Goal: Communication & Community: Share content

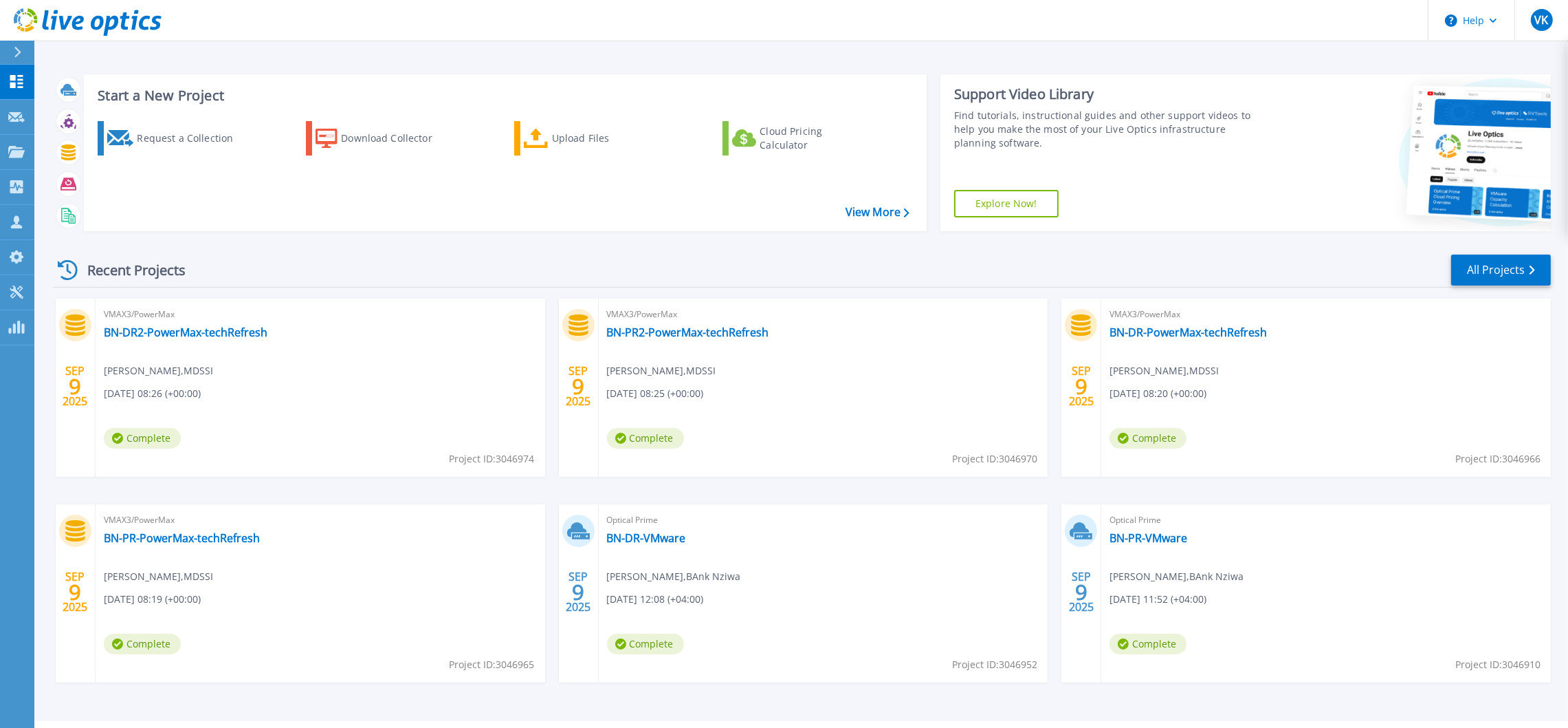
click at [399, 399] on div "VMAX3/PowerMax BN-DR2-PowerMax-techRefresh Venkateshan Kumaresan , MDSSI 09/09/…" at bounding box center [320, 387] width 450 height 178
click at [1187, 332] on link "BN-DR-PowerMax-techRefresh" at bounding box center [1188, 332] width 158 height 13
click at [73, 156] on div "Projects" at bounding box center [63, 152] width 56 height 35
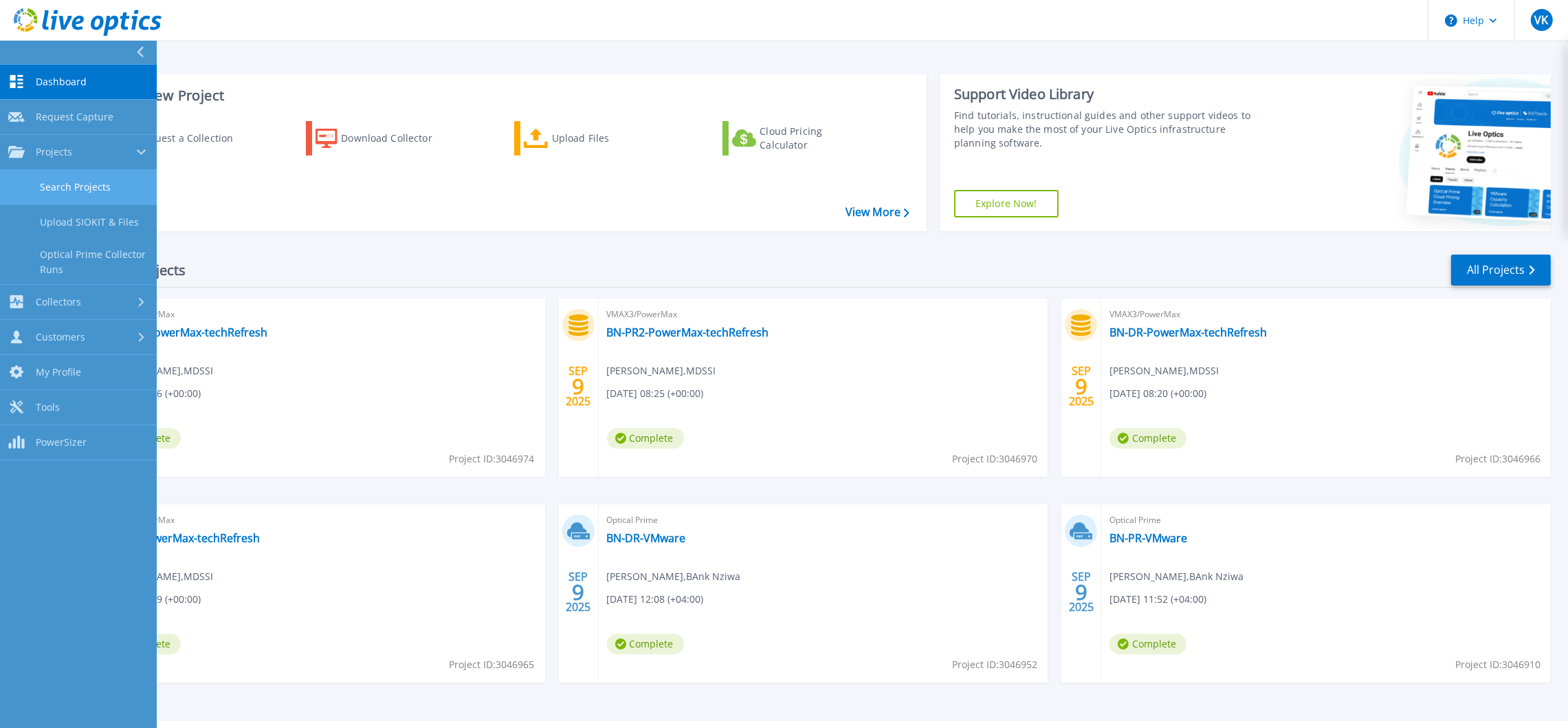
click at [87, 182] on link "Search Projects" at bounding box center [78, 187] width 157 height 35
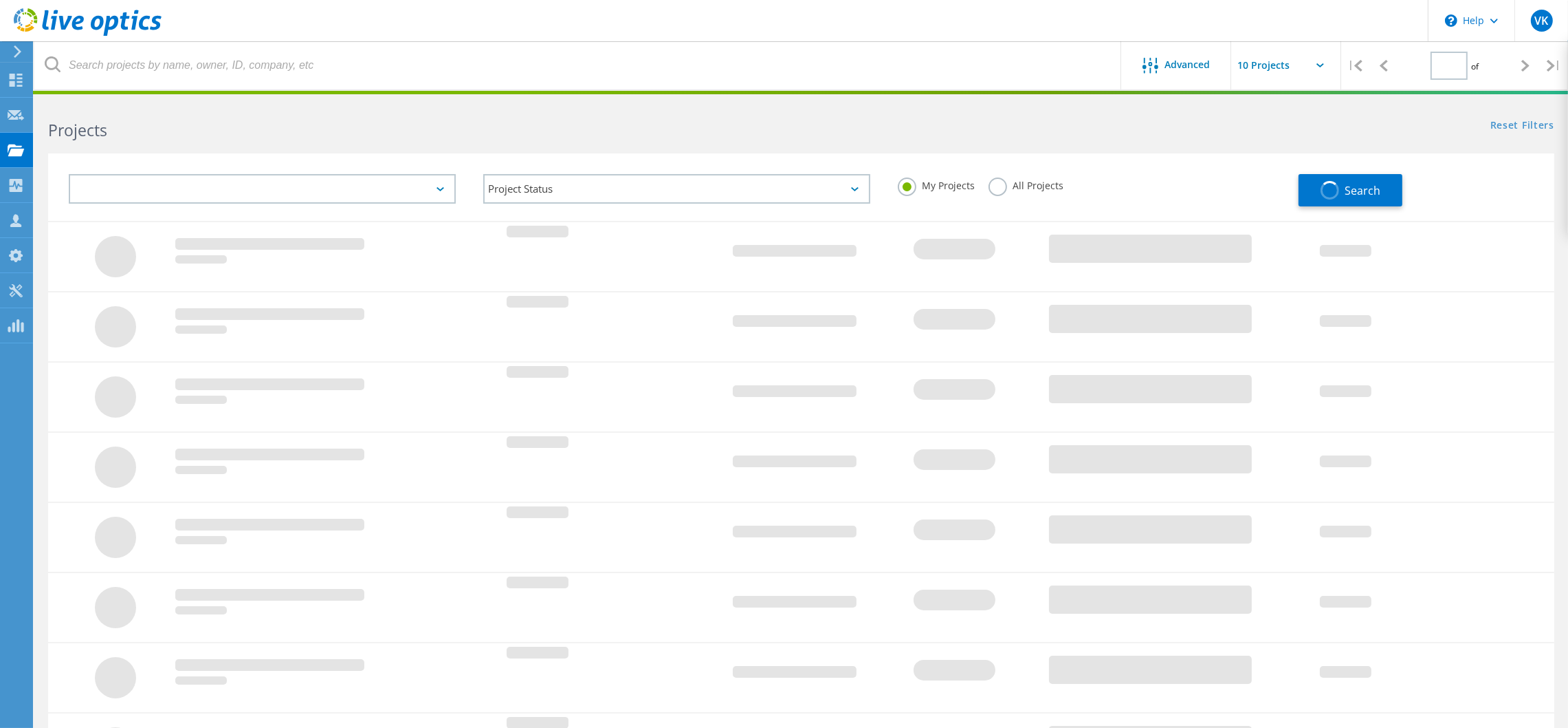
type input "1"
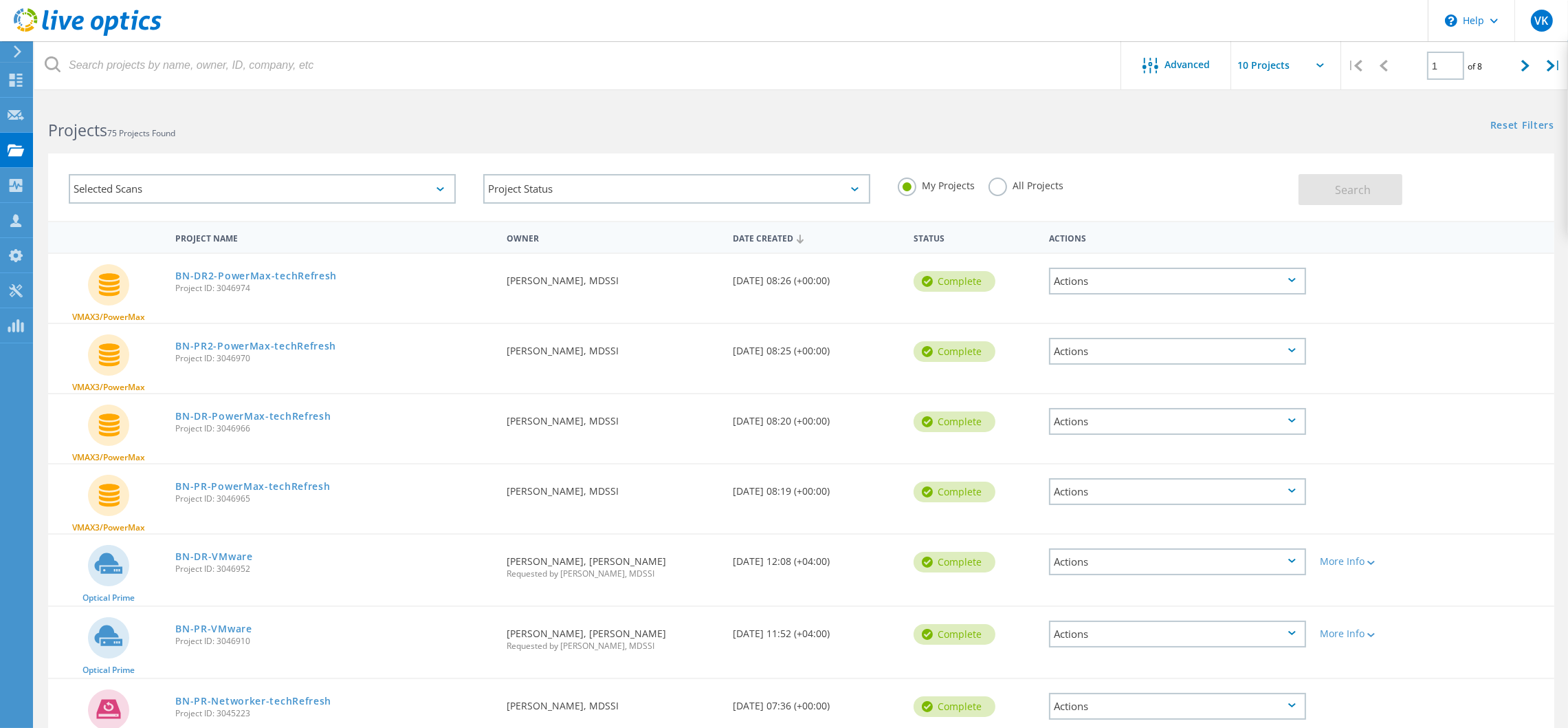
click at [1300, 274] on div "Actions" at bounding box center [1177, 281] width 257 height 27
click at [439, 193] on div "Selected Scans" at bounding box center [262, 188] width 387 height 30
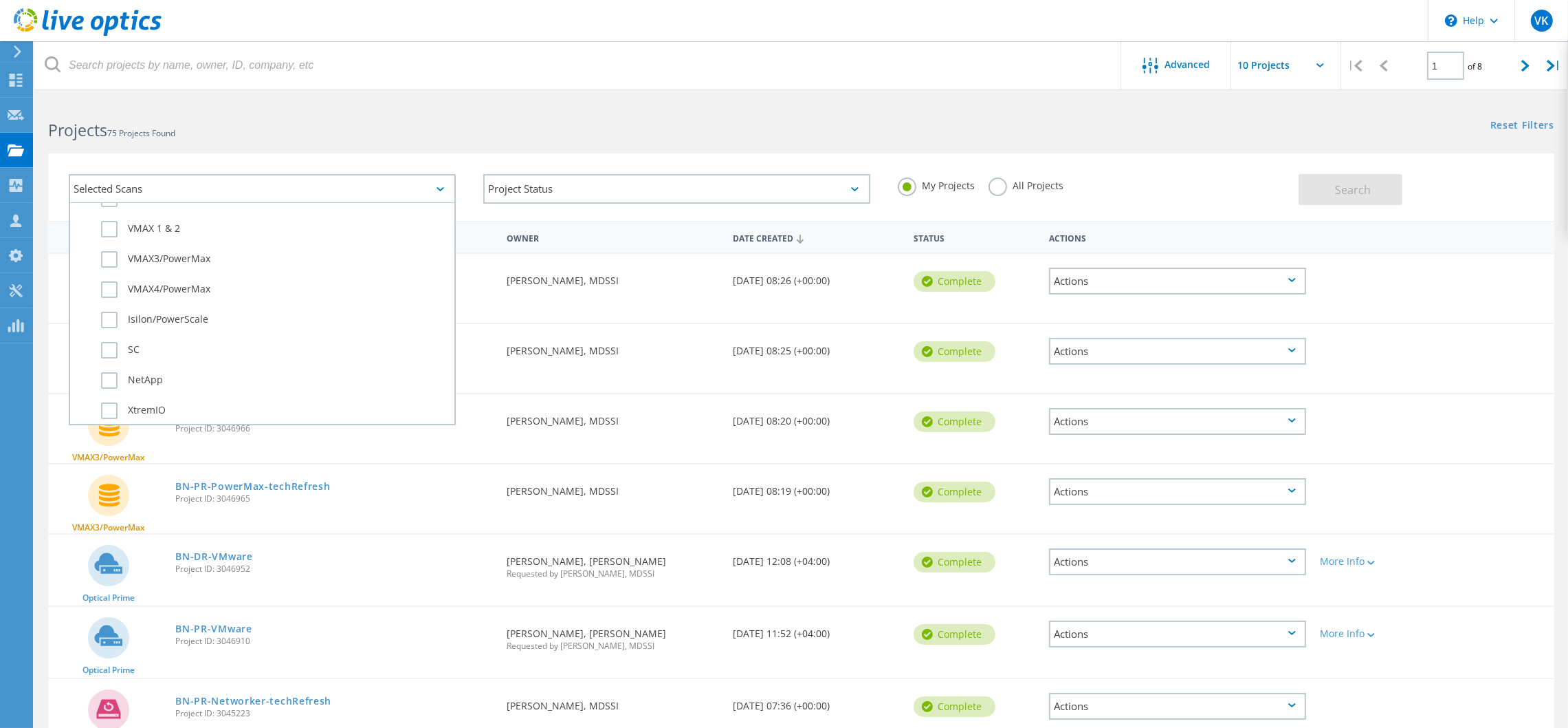
scroll to position [206, 0]
click at [1525, 228] on div "Project Name Owner Date Created Status Actions" at bounding box center [800, 236] width 1506 height 32
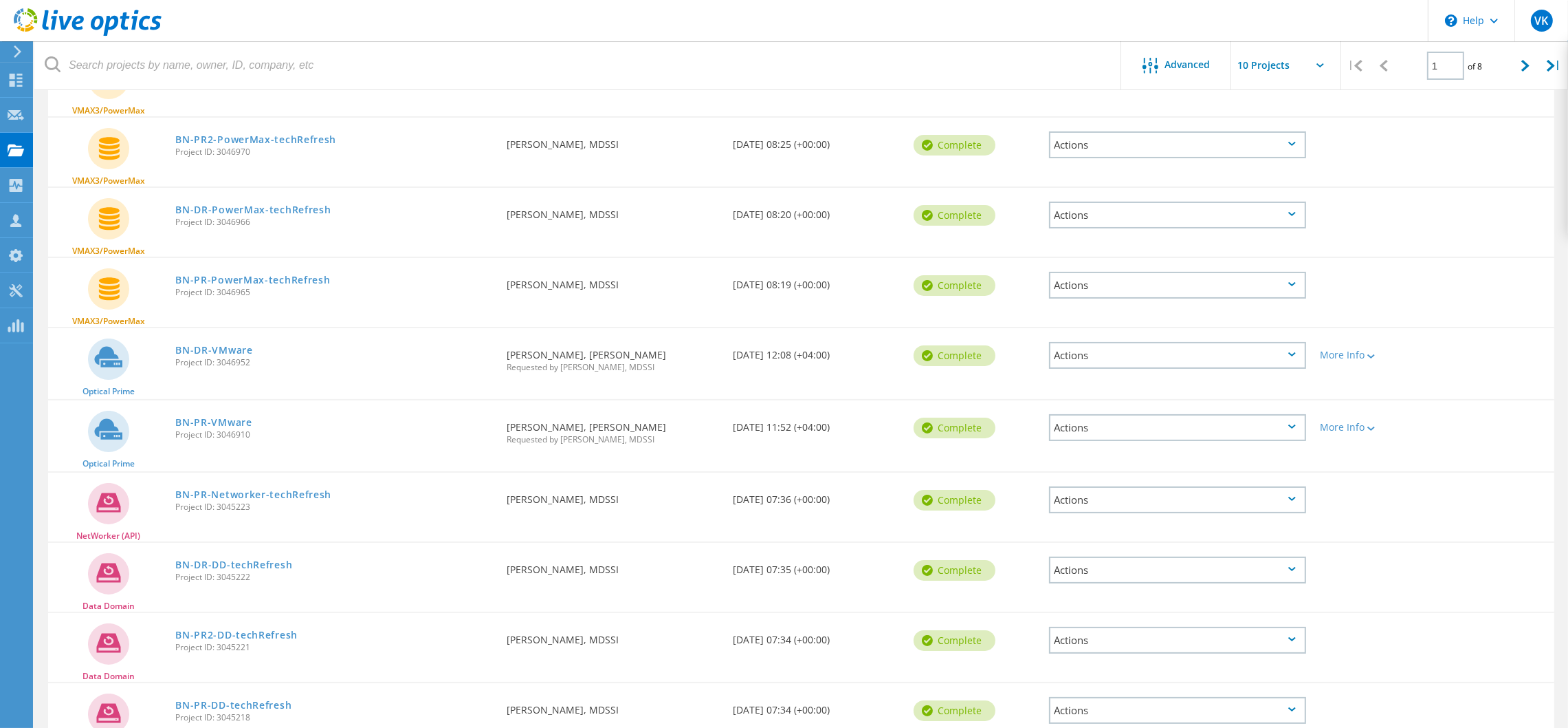
click at [1302, 207] on div "Actions" at bounding box center [1177, 215] width 257 height 27
click at [1071, 222] on div "Share" at bounding box center [1177, 225] width 254 height 21
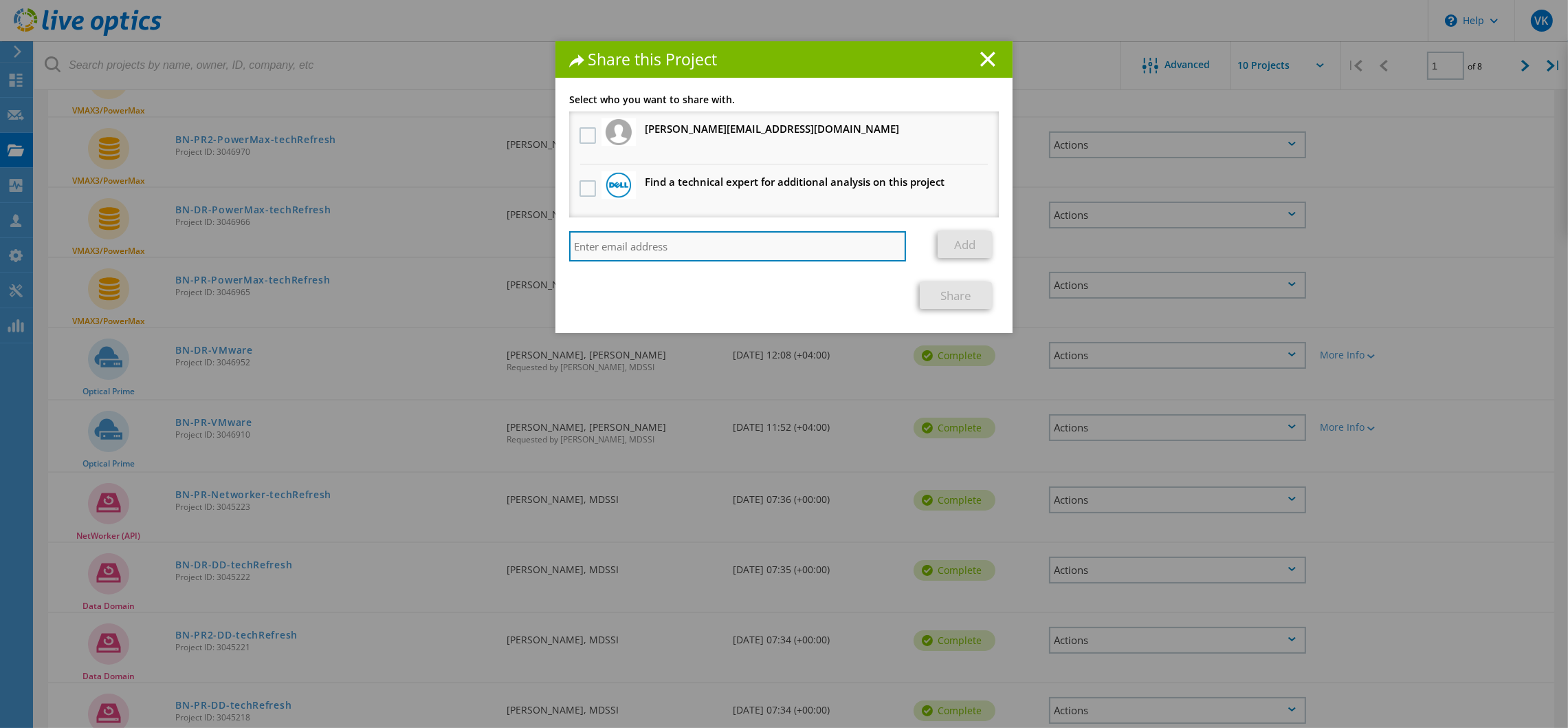
click at [636, 251] on input "search" at bounding box center [737, 246] width 337 height 31
paste input "shadi.salman@abc-oman.om"
type input "shadi.salman@abc-oman.om"
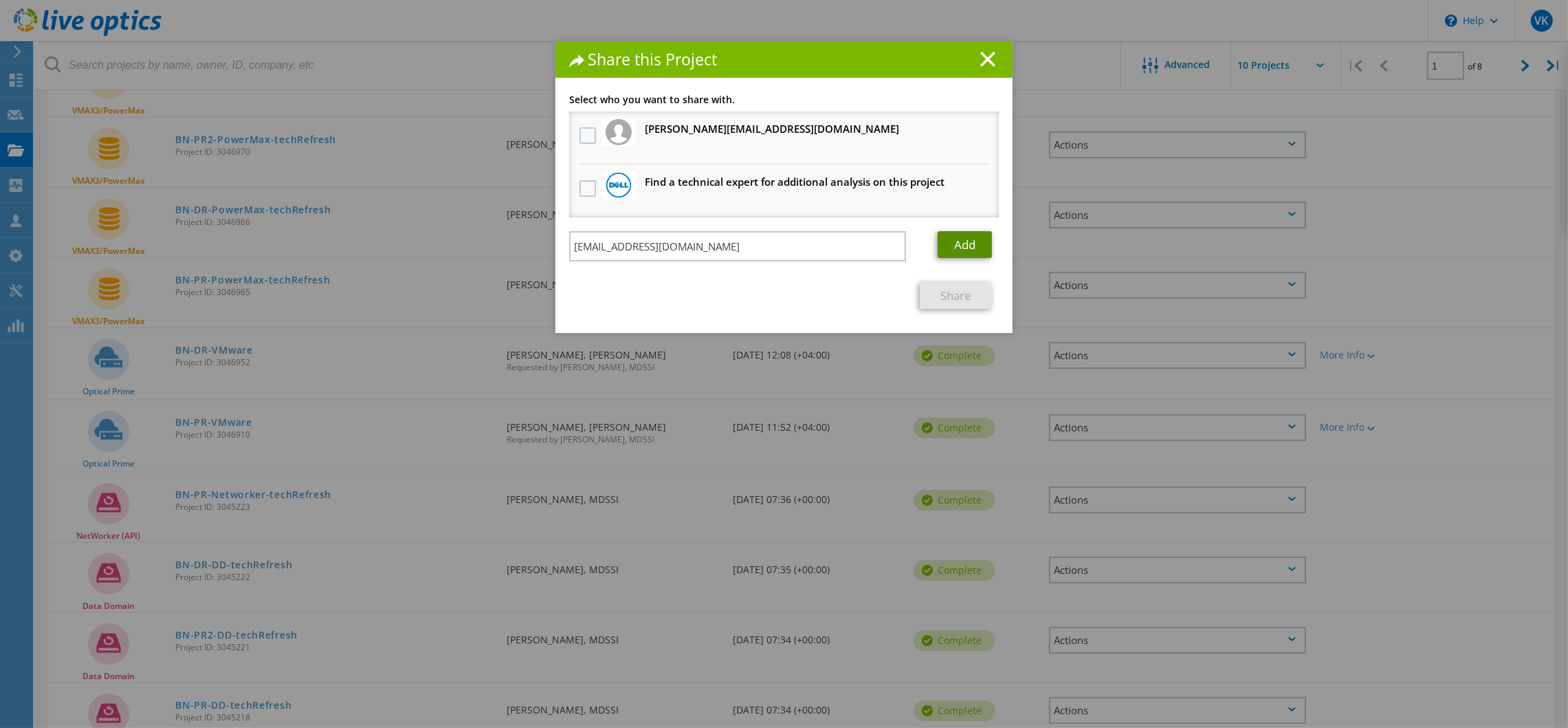
click at [963, 243] on link "Add" at bounding box center [964, 245] width 54 height 27
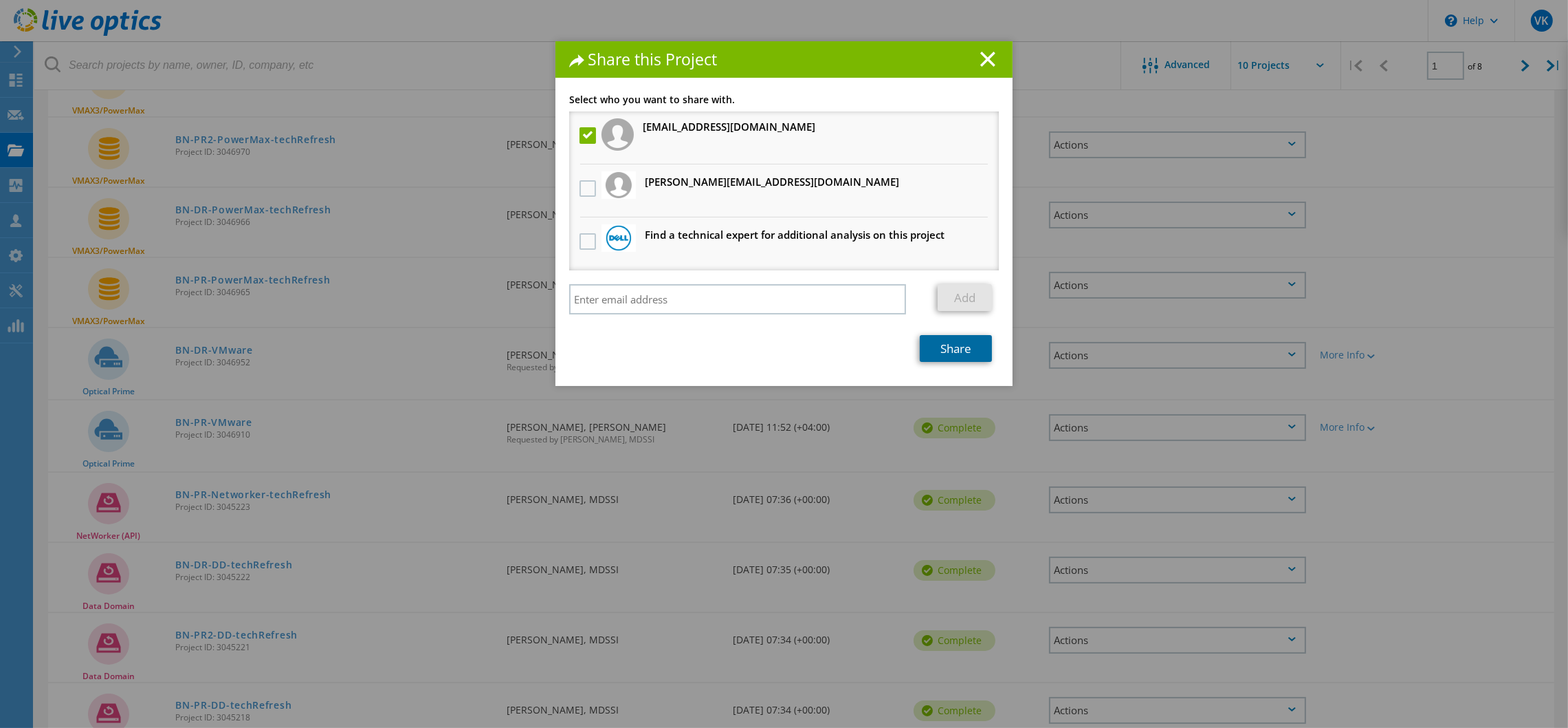
click at [945, 347] on link "Share" at bounding box center [956, 349] width 73 height 27
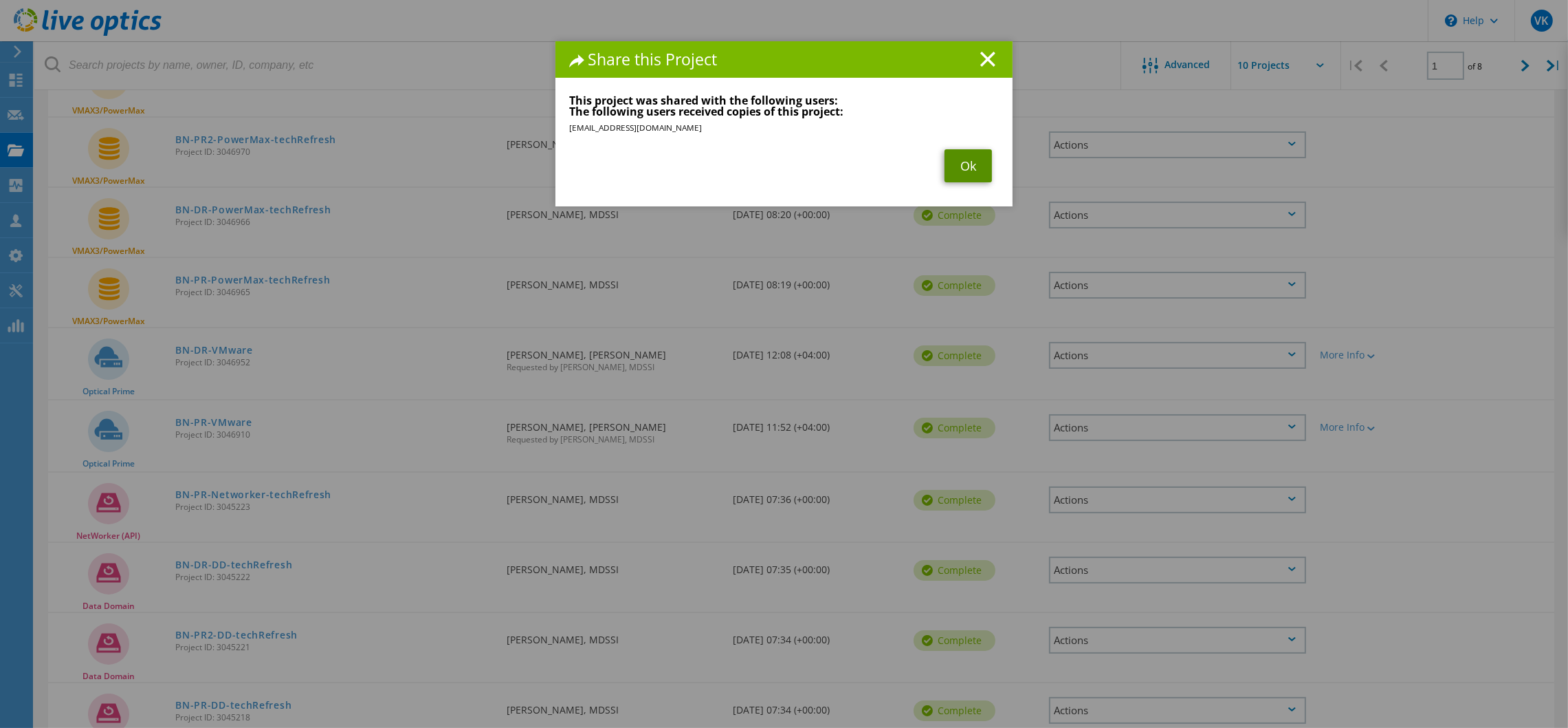
click at [963, 165] on link "Ok" at bounding box center [968, 165] width 48 height 33
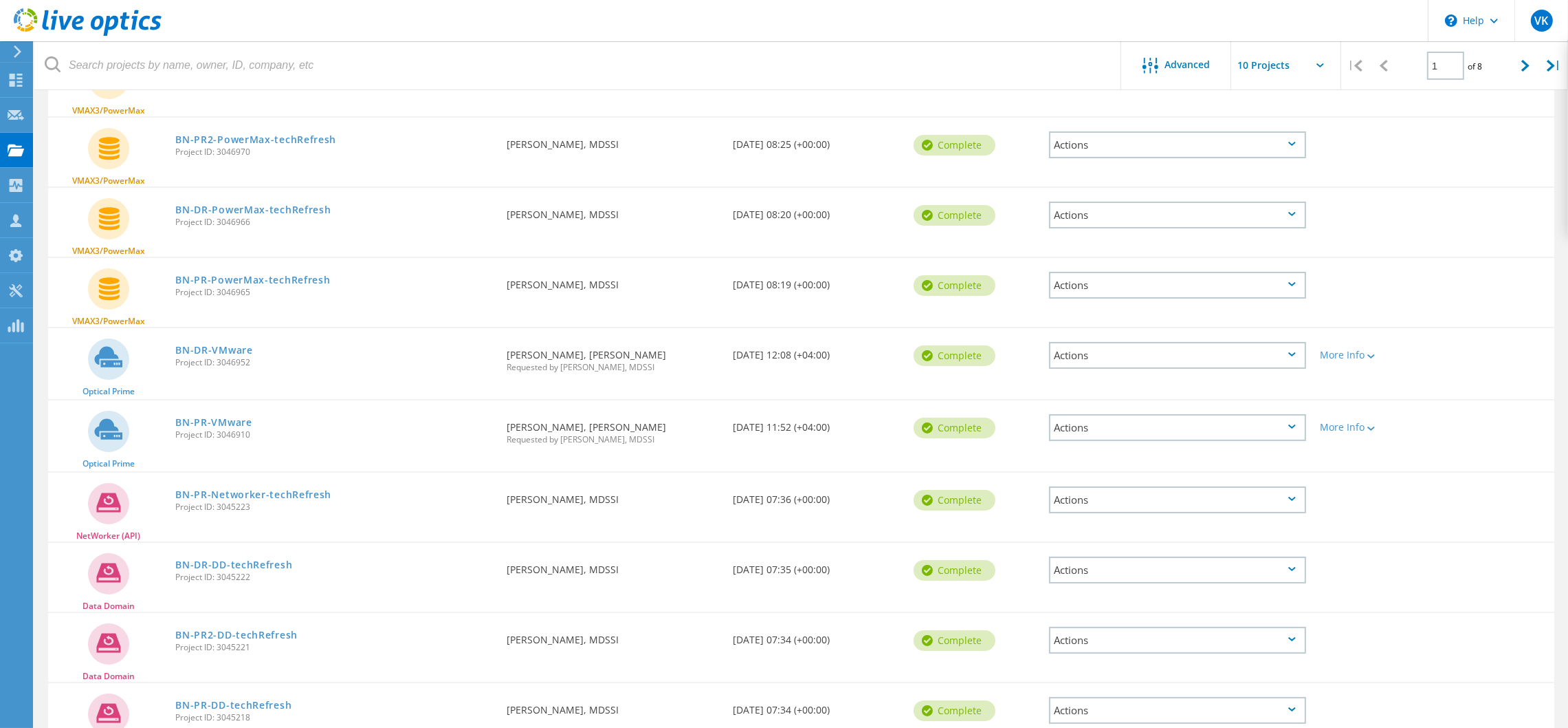
click at [1261, 278] on div "Actions" at bounding box center [1177, 285] width 257 height 27
click at [1076, 291] on div "Share" at bounding box center [1177, 296] width 254 height 21
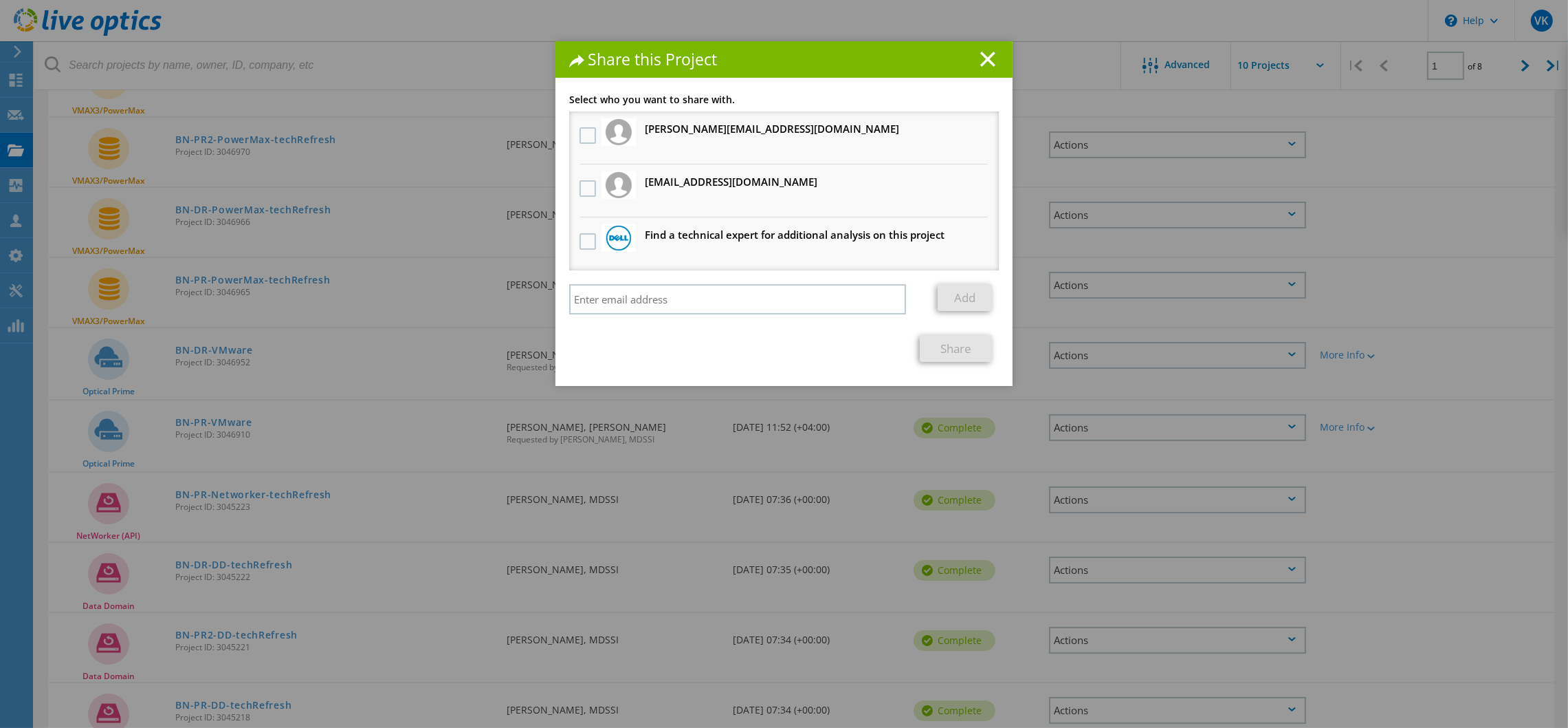
click at [576, 183] on div at bounding box center [587, 189] width 23 height 29
click at [583, 185] on label at bounding box center [589, 188] width 20 height 16
click at [0, 0] on input "checkbox" at bounding box center [0, 0] width 0 height 0
click at [946, 343] on link "Share" at bounding box center [956, 349] width 73 height 27
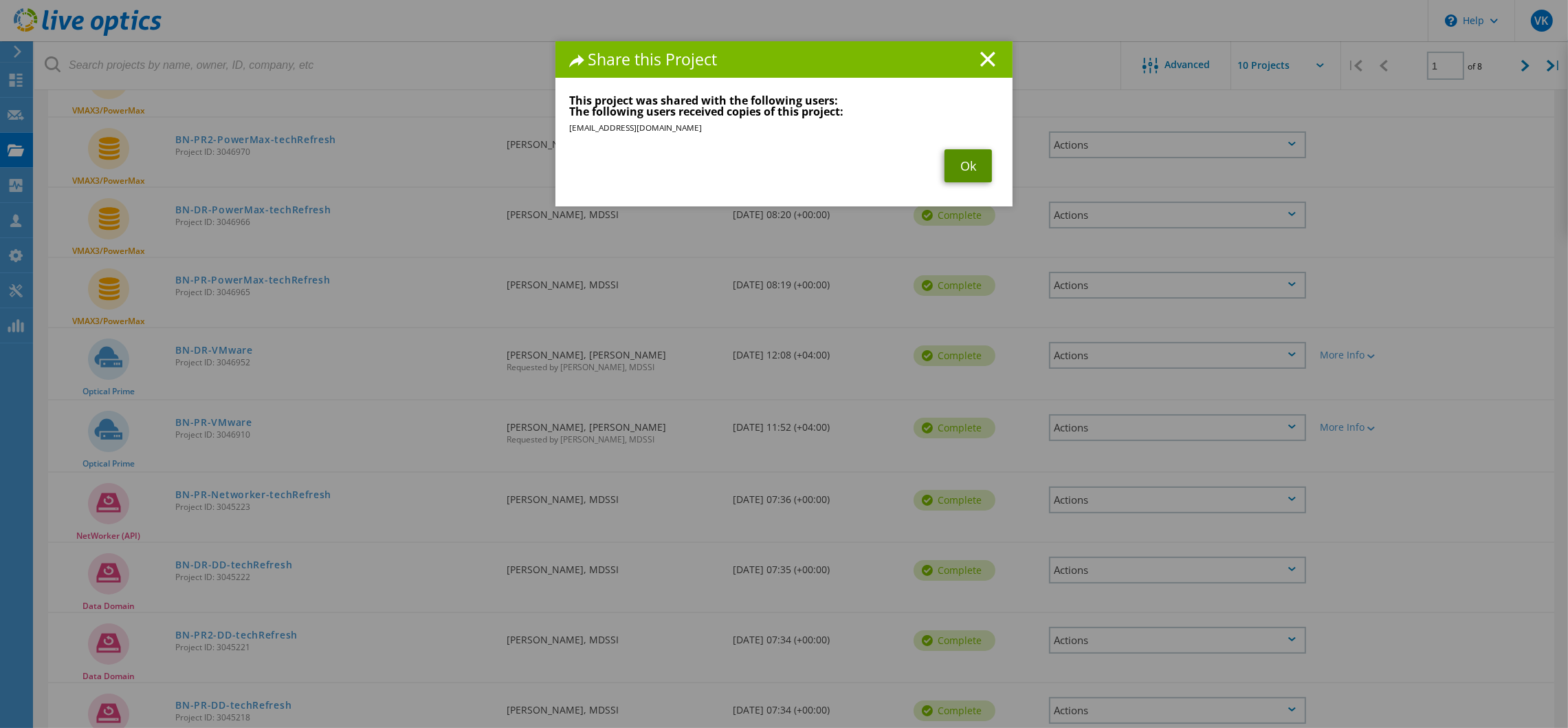
click at [955, 161] on link "Ok" at bounding box center [968, 165] width 48 height 33
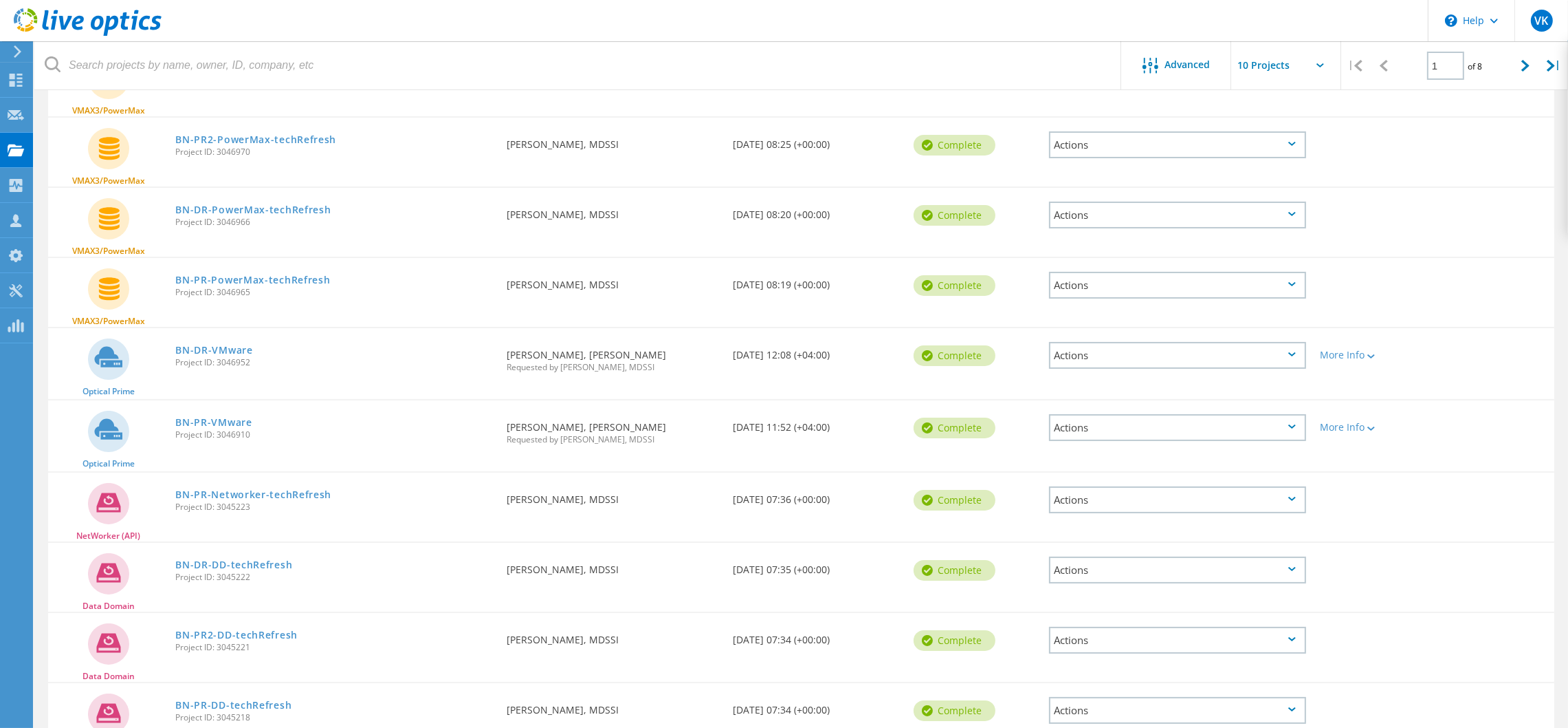
click at [1251, 350] on div "Actions" at bounding box center [1177, 355] width 257 height 27
click at [1082, 360] on div "Share" at bounding box center [1177, 366] width 254 height 21
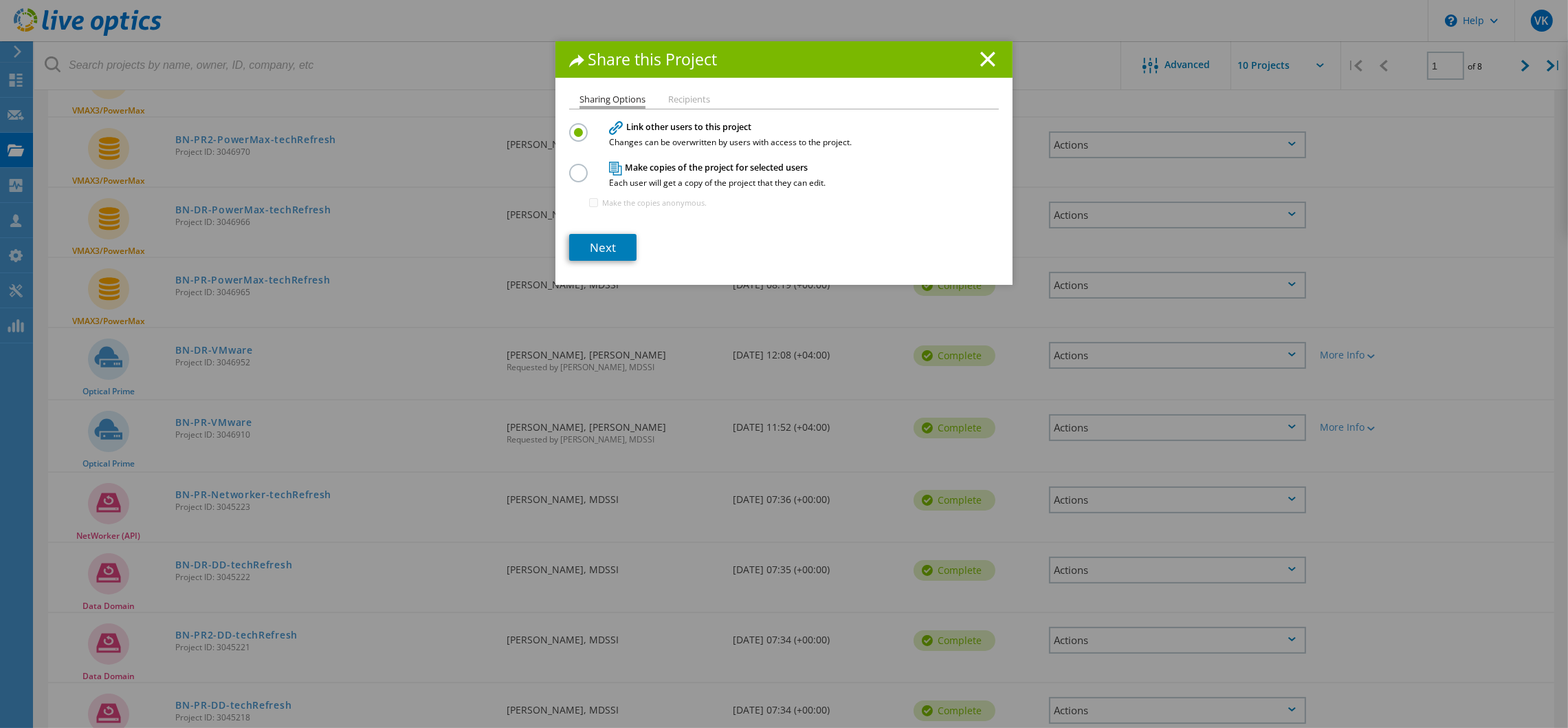
click at [732, 171] on h4 "Make copies of the project for selected users Each user will get a copy of the …" at bounding box center [781, 174] width 344 height 26
click at [576, 167] on label at bounding box center [581, 165] width 24 height 4
click at [0, 0] on input "radio" at bounding box center [0, 0] width 0 height 0
click at [668, 95] on li "Recipients" at bounding box center [689, 100] width 42 height 11
click at [682, 104] on li "Recipients" at bounding box center [689, 100] width 42 height 11
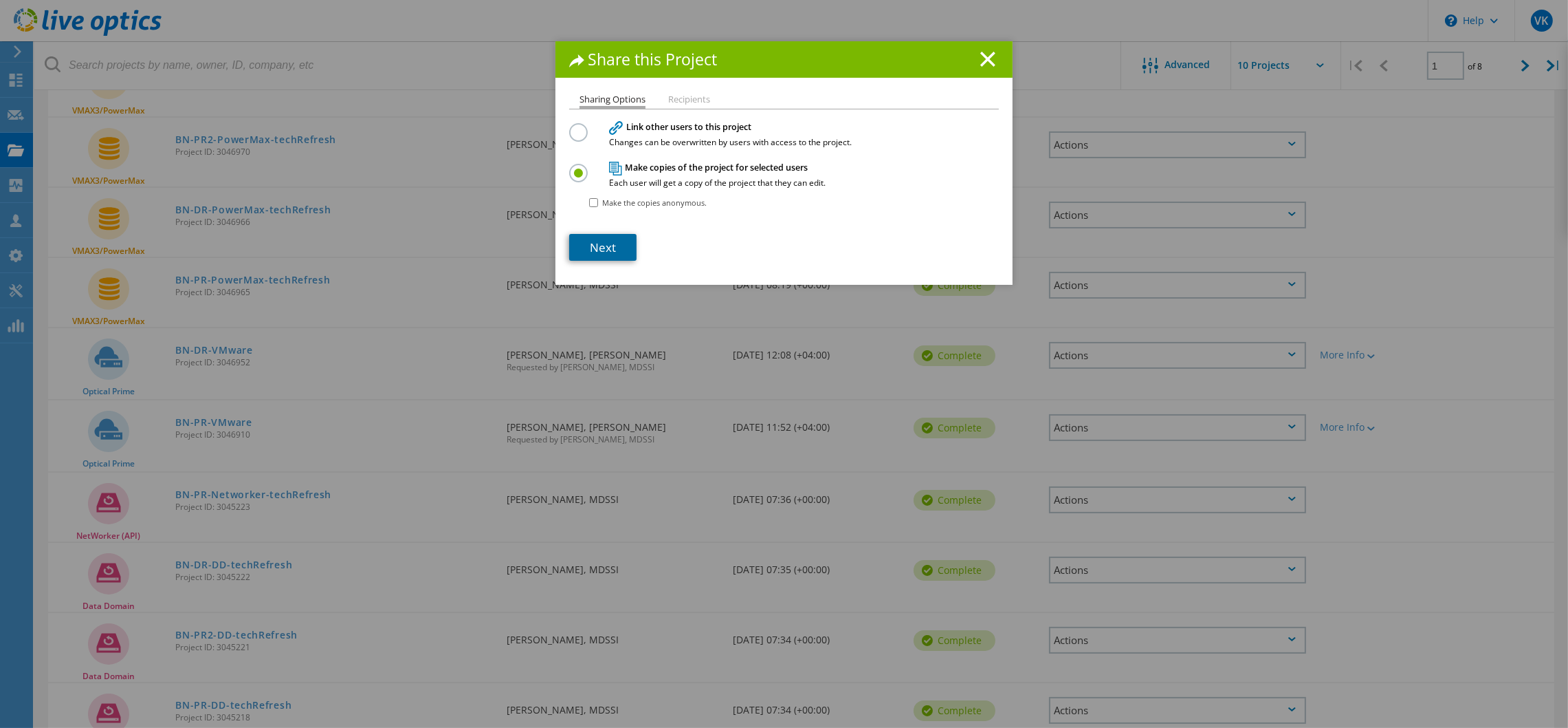
click at [590, 242] on link "Next" at bounding box center [603, 247] width 68 height 27
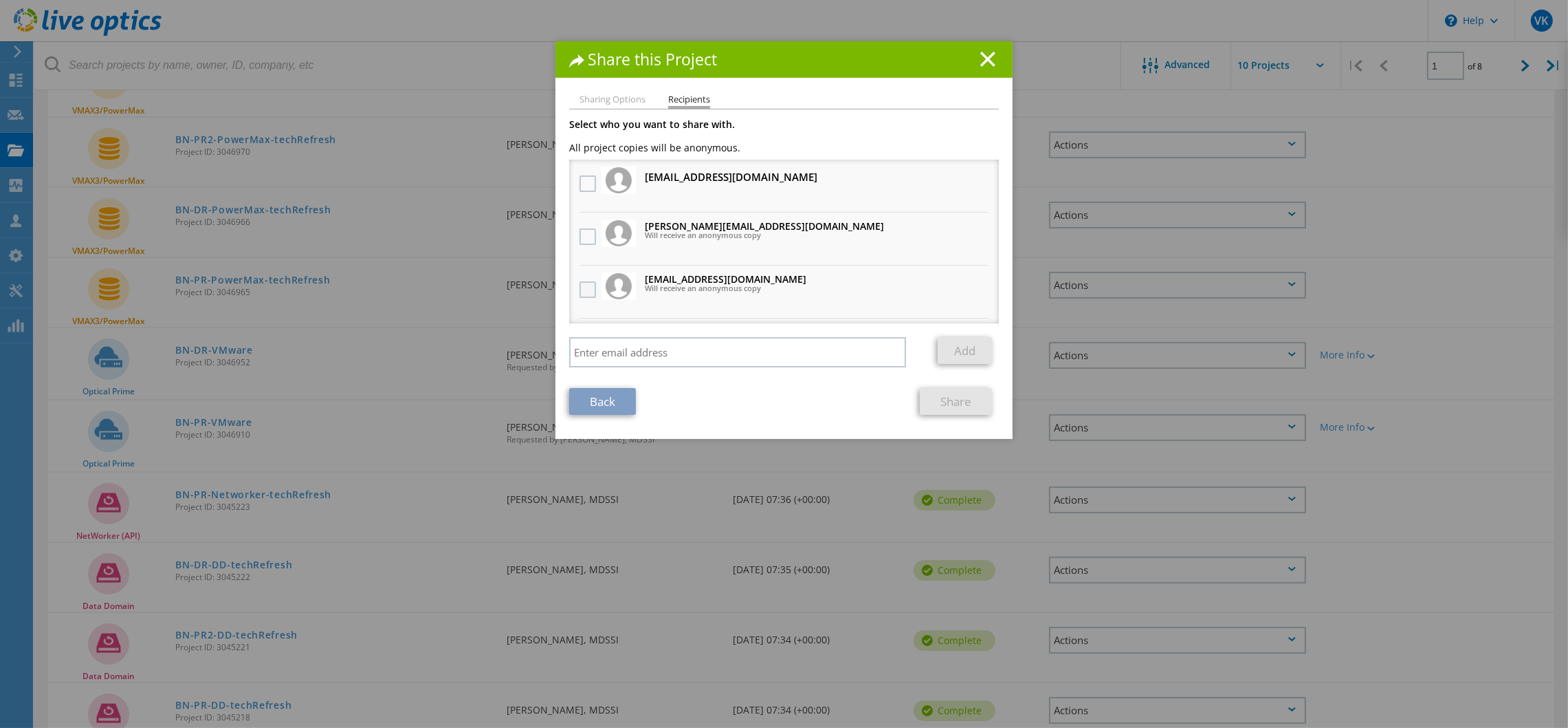
click at [580, 284] on label at bounding box center [589, 289] width 20 height 16
click at [0, 0] on input "checkbox" at bounding box center [0, 0] width 0 height 0
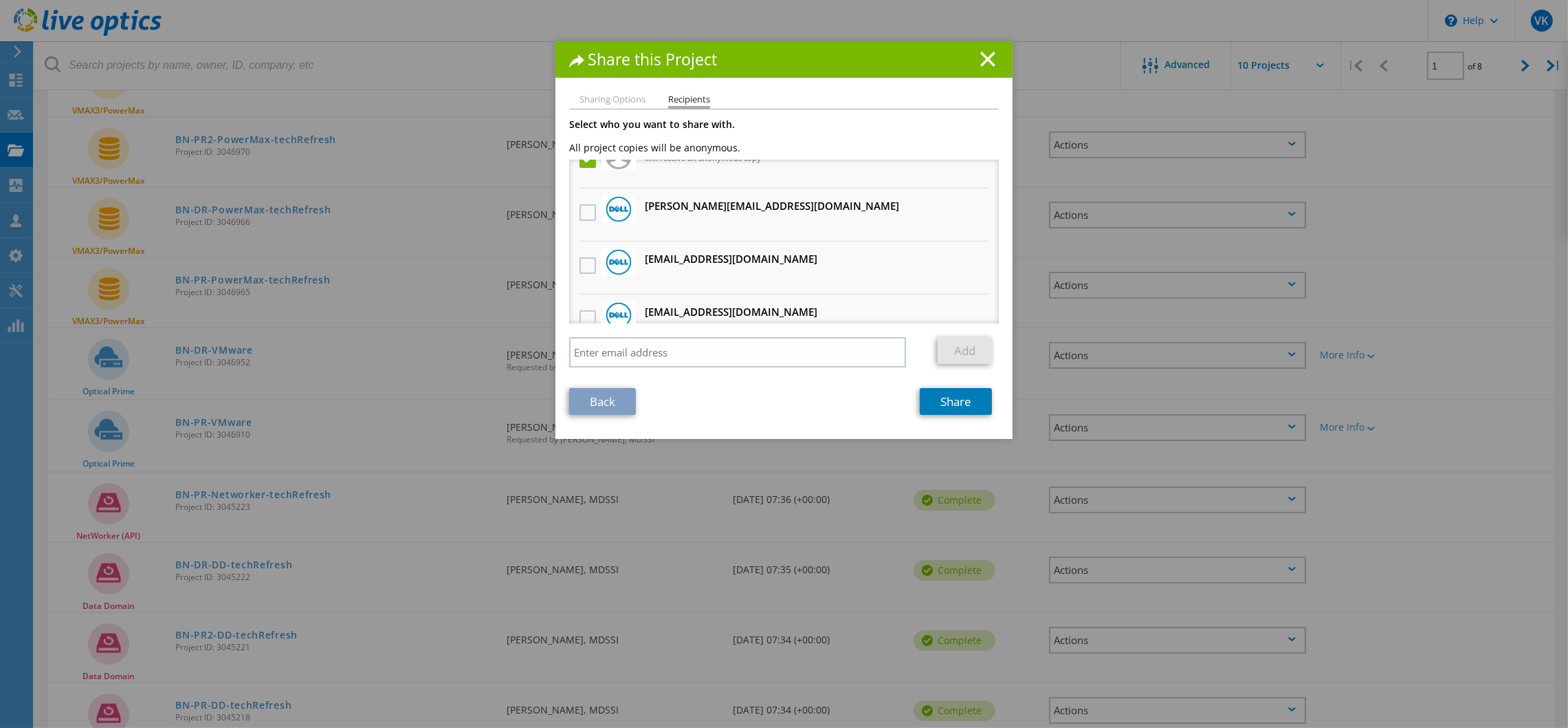
scroll to position [103, 0]
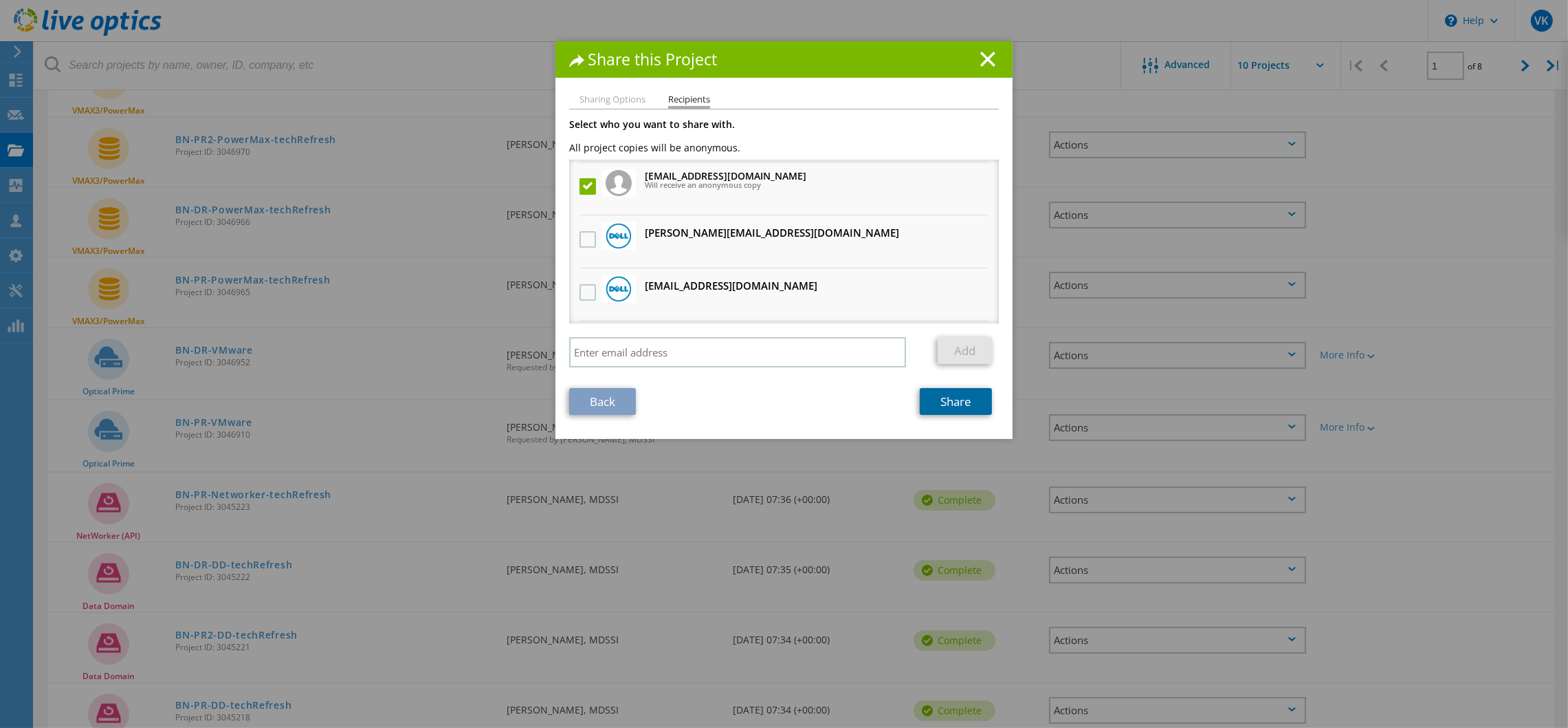
click at [947, 398] on link "Share" at bounding box center [956, 401] width 73 height 27
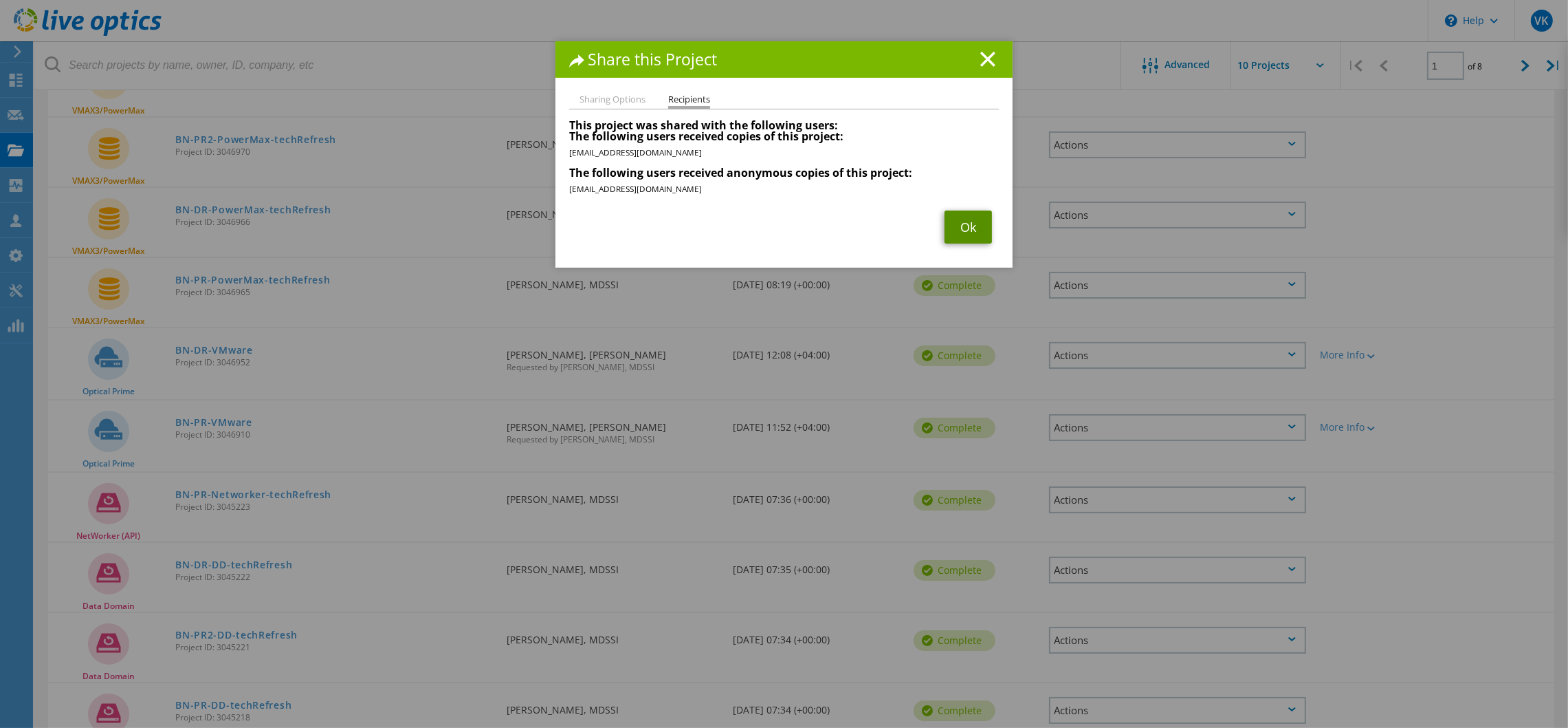
click at [956, 212] on link "Ok" at bounding box center [968, 226] width 48 height 33
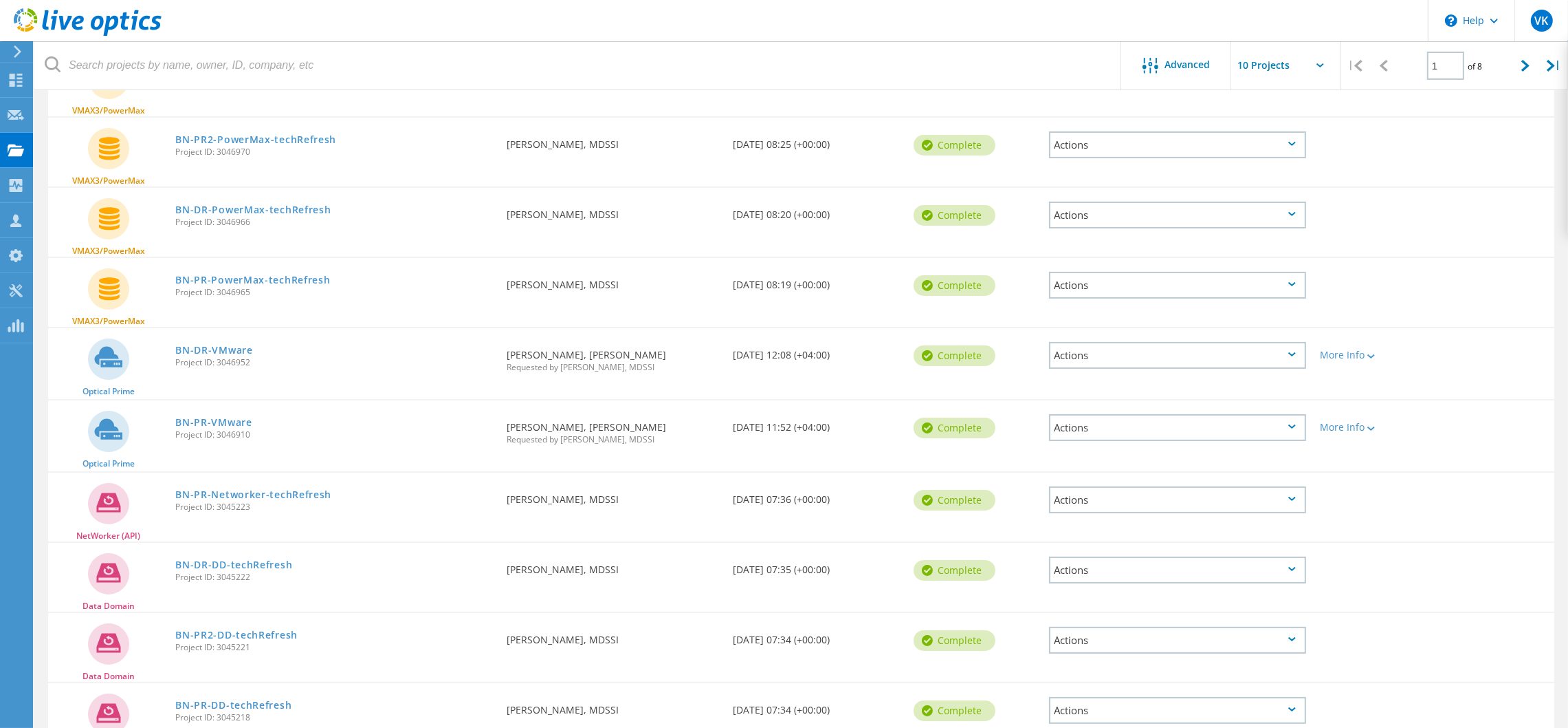
click at [1274, 416] on div "Actions" at bounding box center [1177, 427] width 257 height 27
click at [1109, 438] on div "Share" at bounding box center [1177, 439] width 254 height 21
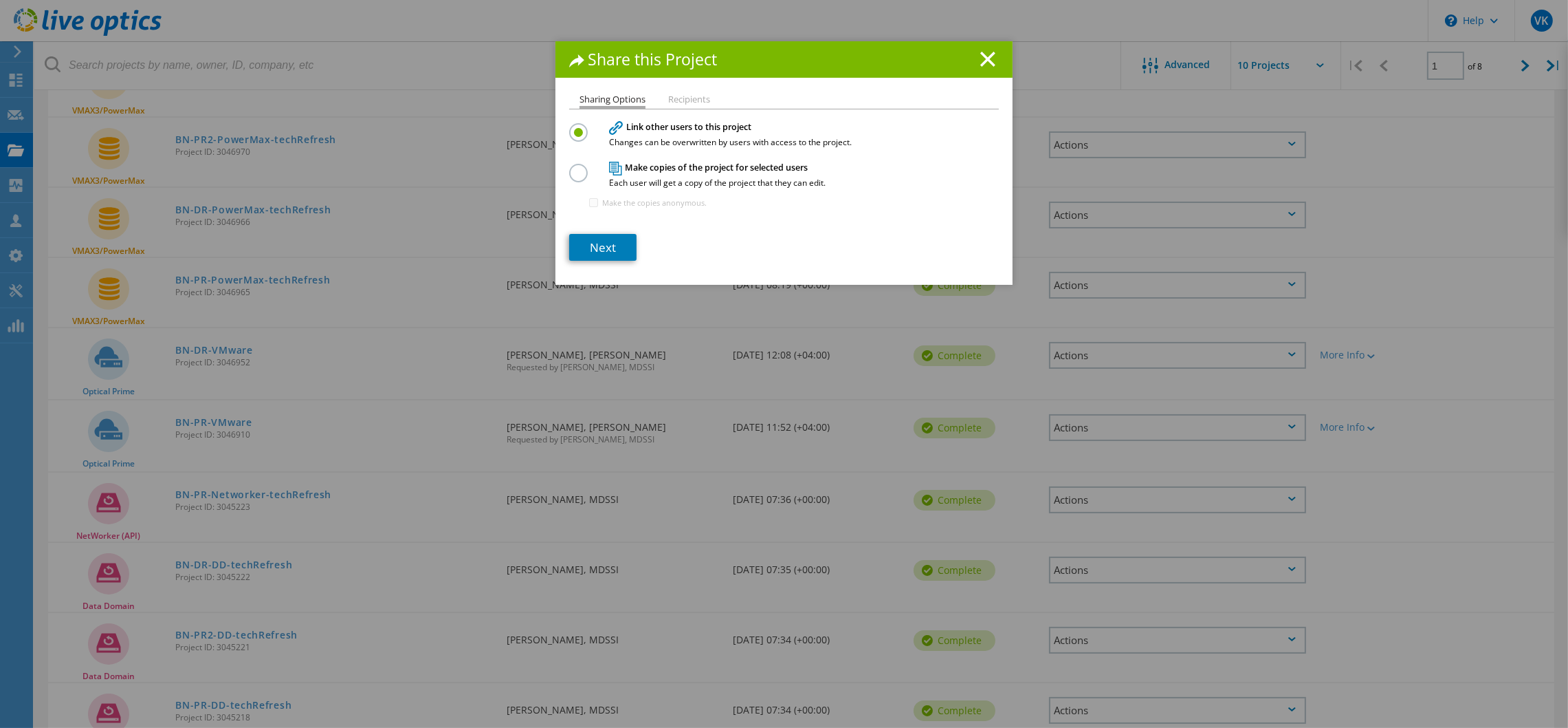
click at [571, 167] on label at bounding box center [581, 165] width 24 height 4
click at [0, 0] on input "radio" at bounding box center [0, 0] width 0 height 0
click at [588, 251] on link "Next" at bounding box center [603, 247] width 68 height 27
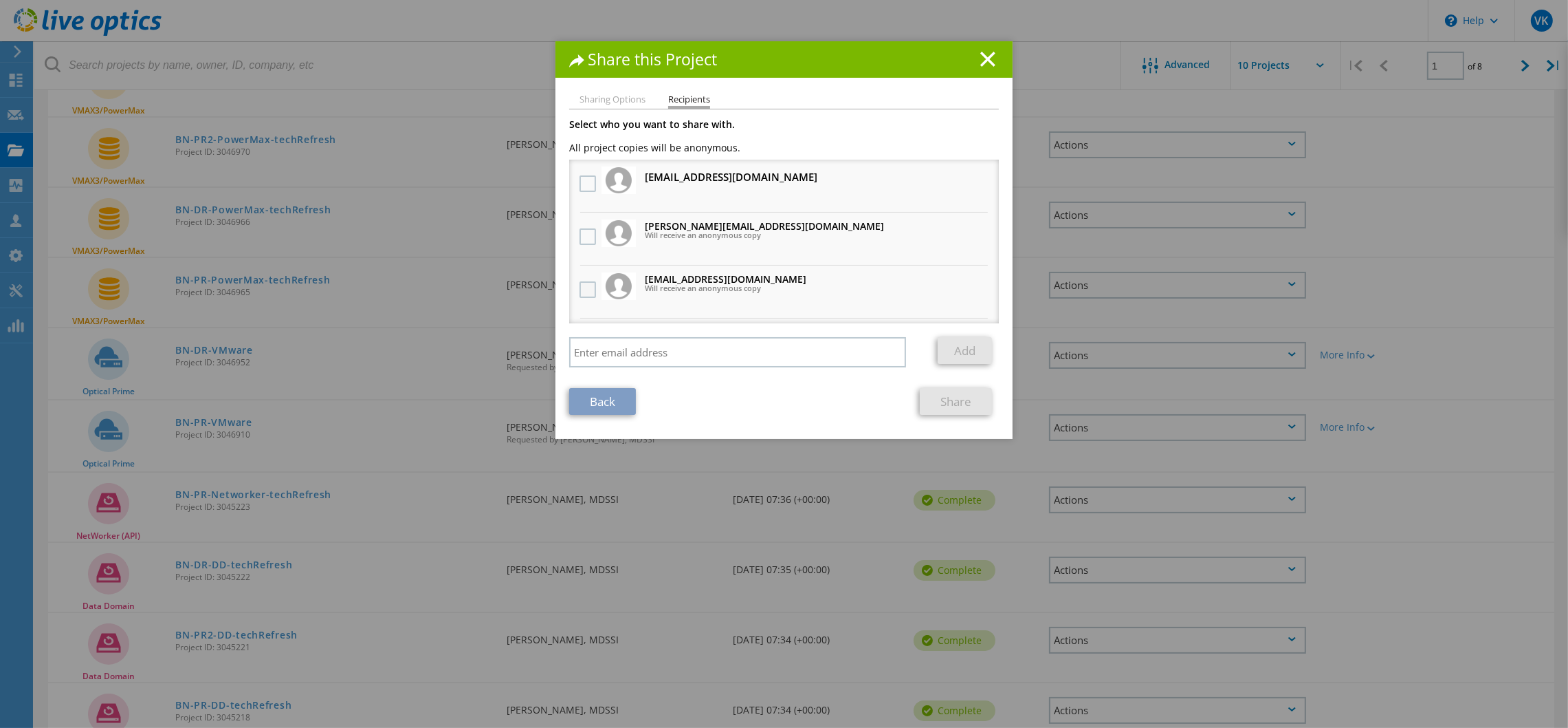
click at [583, 283] on label at bounding box center [589, 289] width 20 height 16
click at [0, 0] on input "checkbox" at bounding box center [0, 0] width 0 height 0
click at [959, 399] on link "Share" at bounding box center [956, 401] width 73 height 27
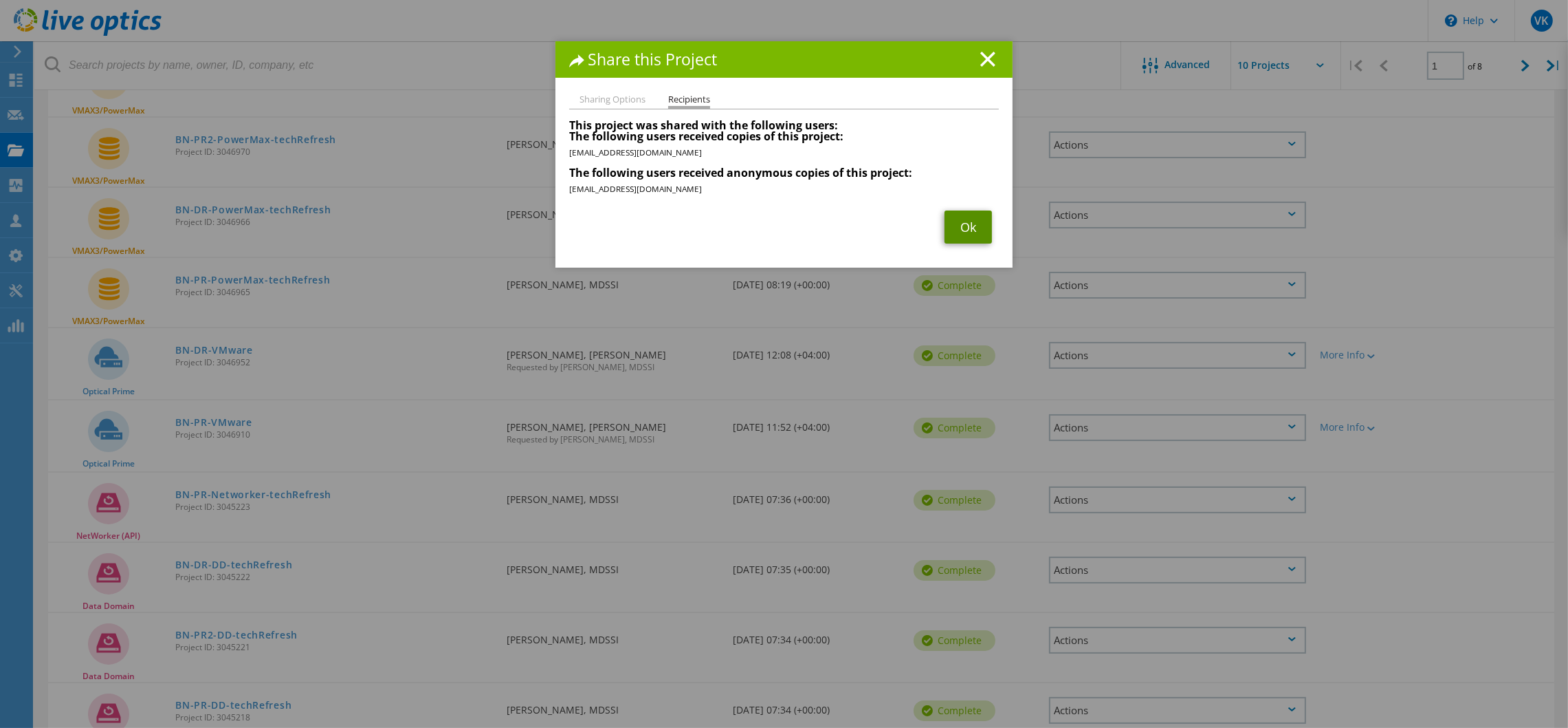
click at [964, 222] on link "Ok" at bounding box center [968, 226] width 48 height 33
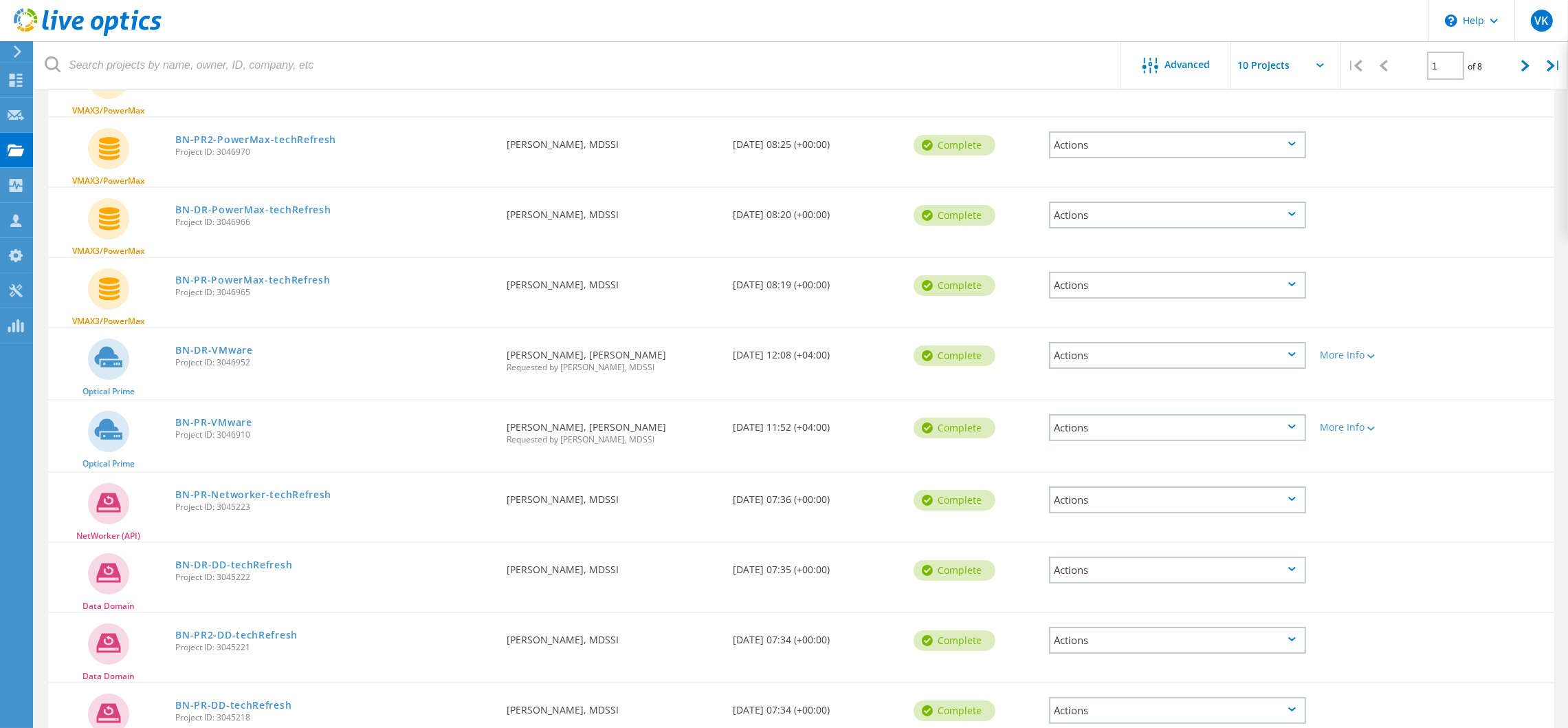
click at [1237, 495] on div "Actions" at bounding box center [1177, 500] width 257 height 27
click at [1092, 518] on div "Share" at bounding box center [1177, 521] width 254 height 21
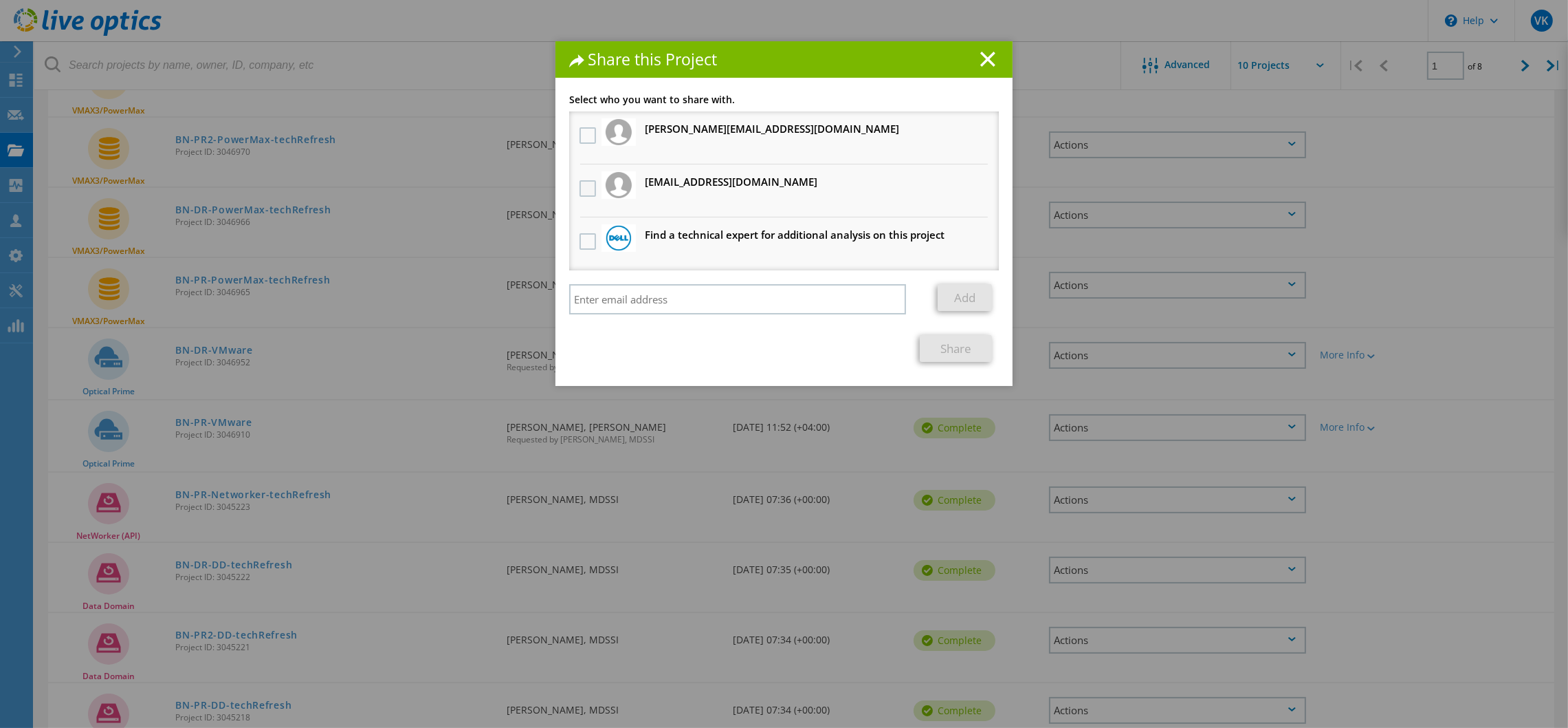
click at [581, 185] on label at bounding box center [589, 188] width 20 height 16
click at [0, 0] on input "checkbox" at bounding box center [0, 0] width 0 height 0
click at [929, 343] on link "Share" at bounding box center [956, 349] width 73 height 27
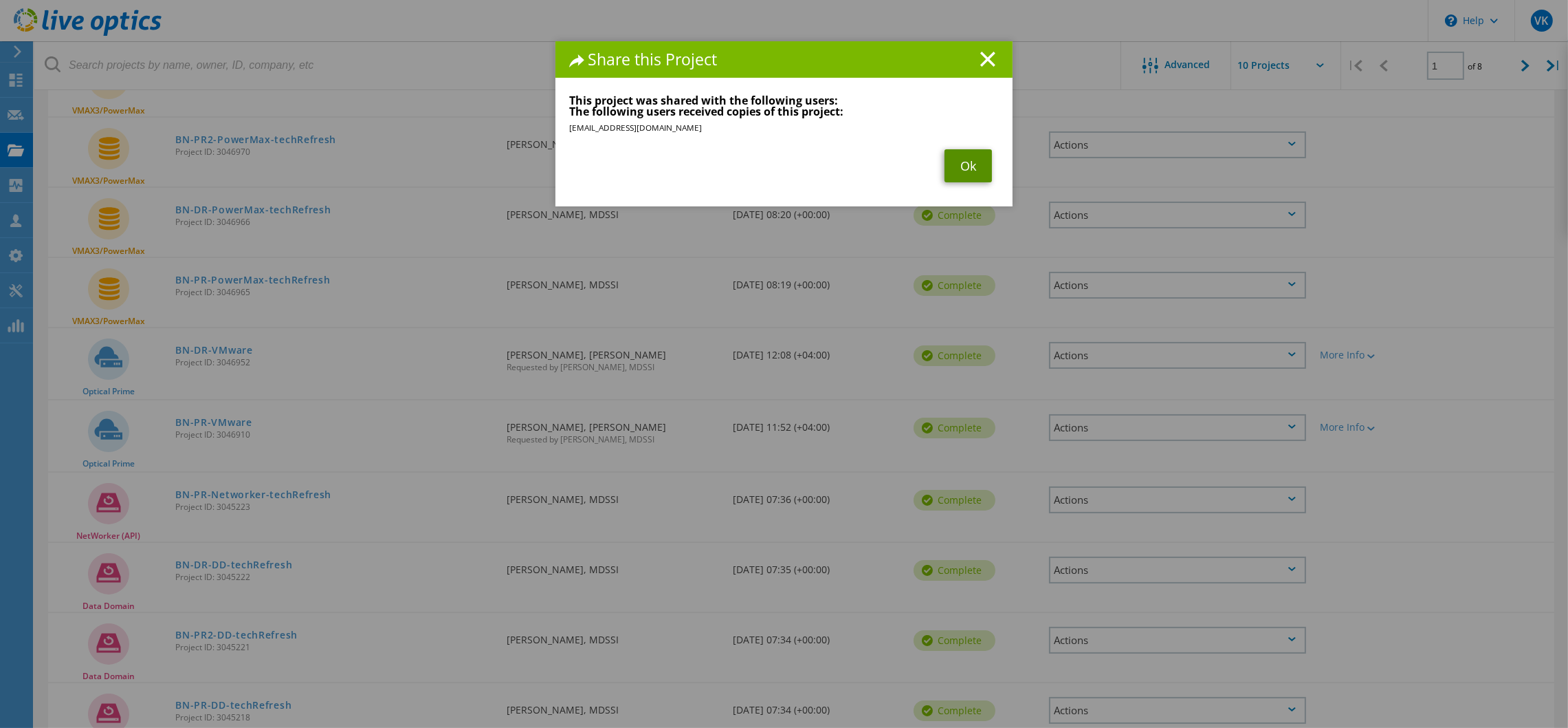
click at [966, 163] on link "Ok" at bounding box center [968, 165] width 48 height 33
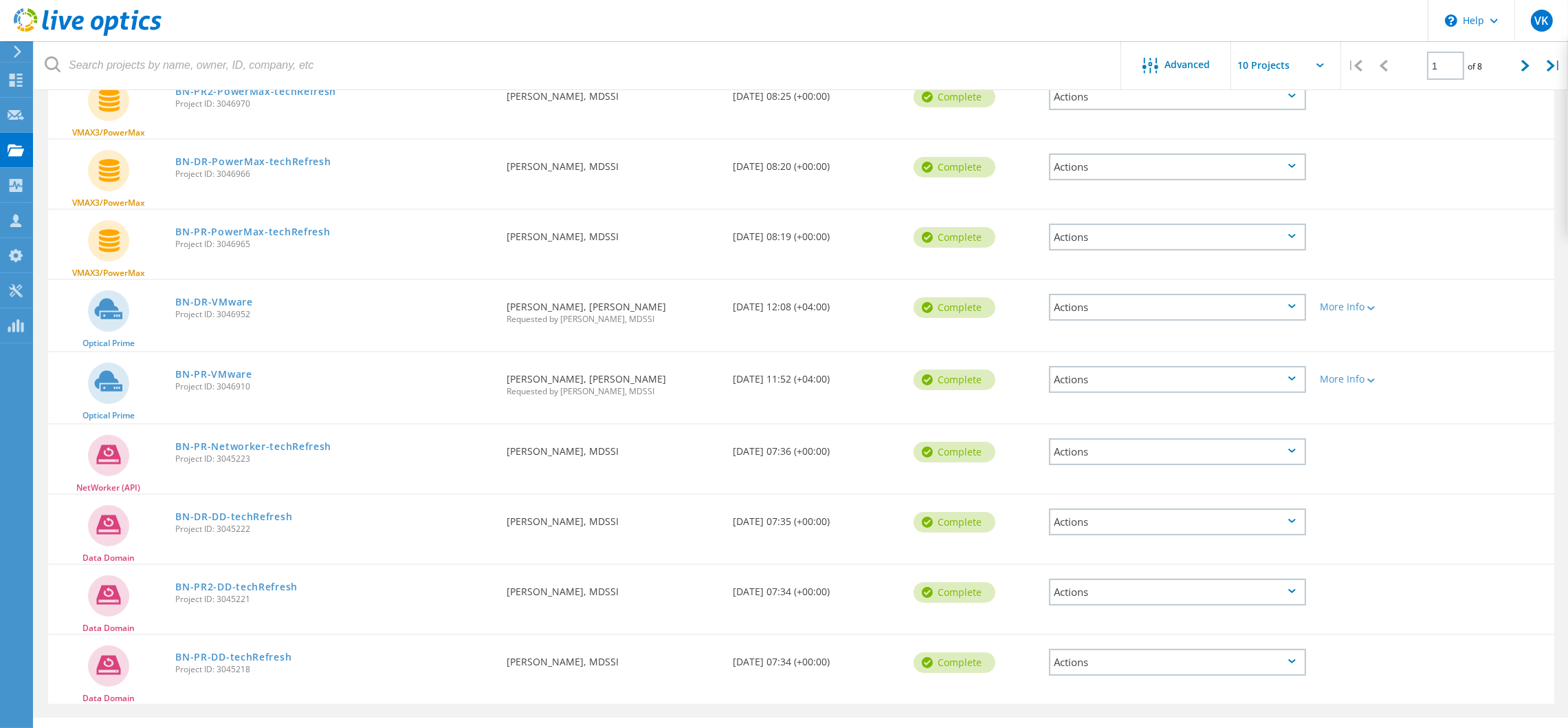
scroll to position [279, 0]
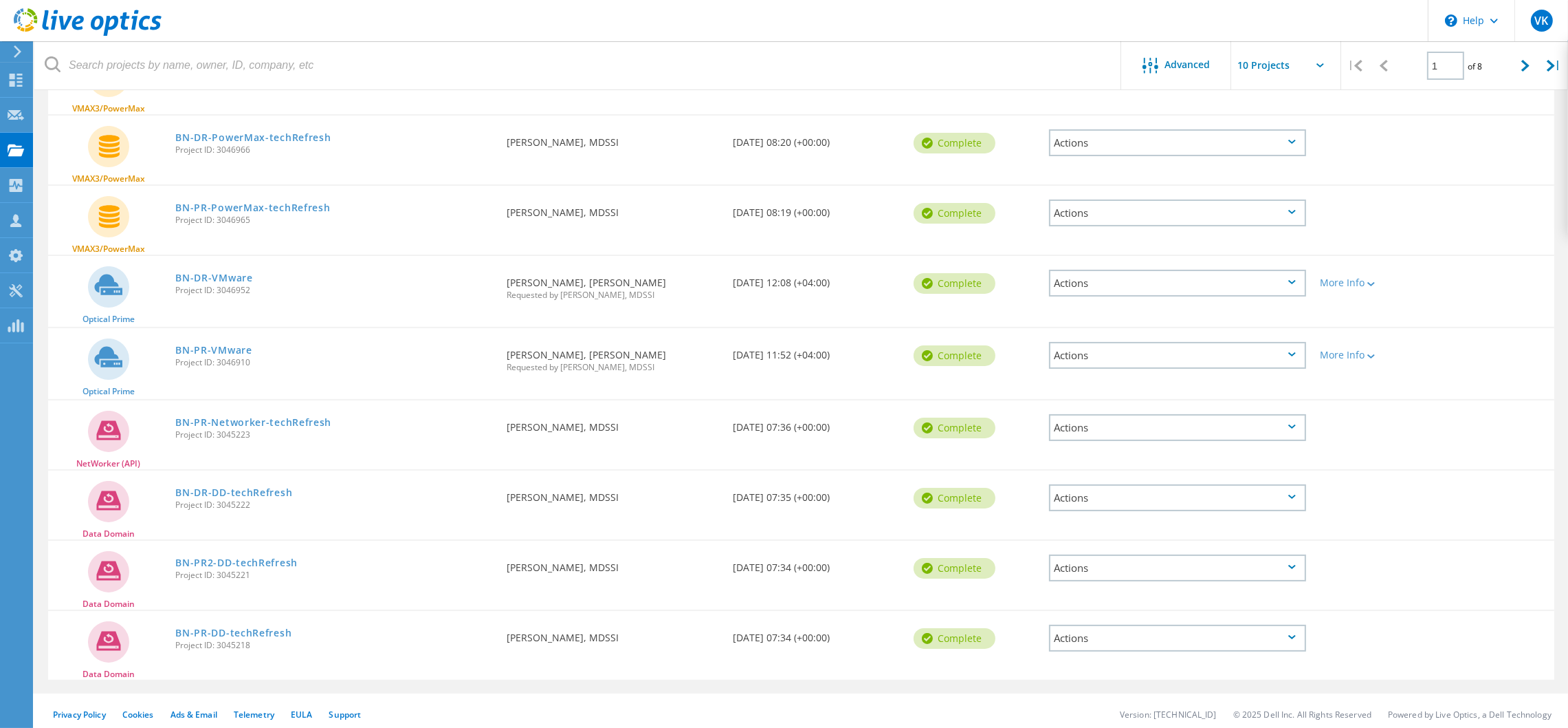
click at [1182, 493] on div "Actions" at bounding box center [1177, 498] width 257 height 27
click at [1113, 514] on div "Share" at bounding box center [1177, 519] width 254 height 21
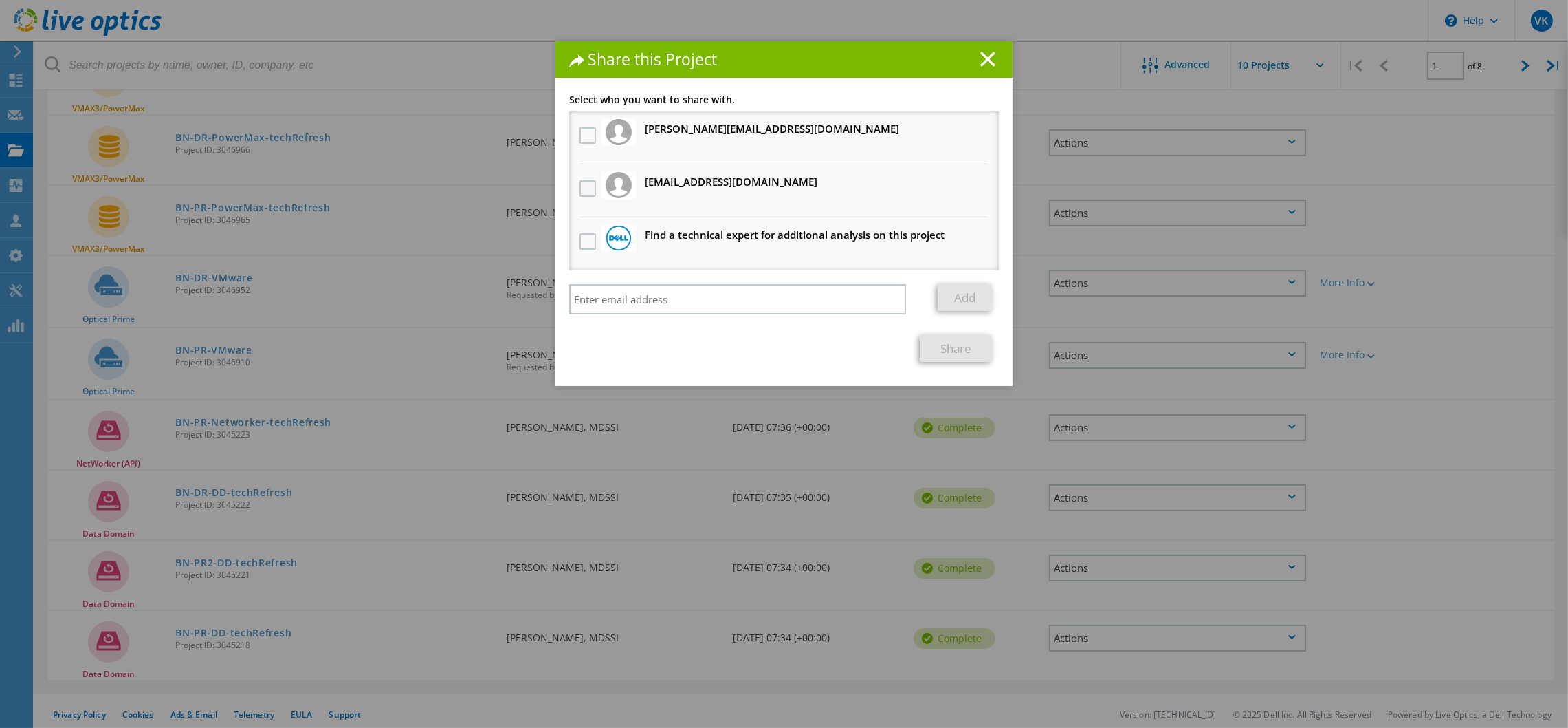
click at [580, 185] on label at bounding box center [589, 188] width 20 height 16
click at [0, 0] on input "checkbox" at bounding box center [0, 0] width 0 height 0
click at [943, 342] on link "Share" at bounding box center [956, 349] width 73 height 27
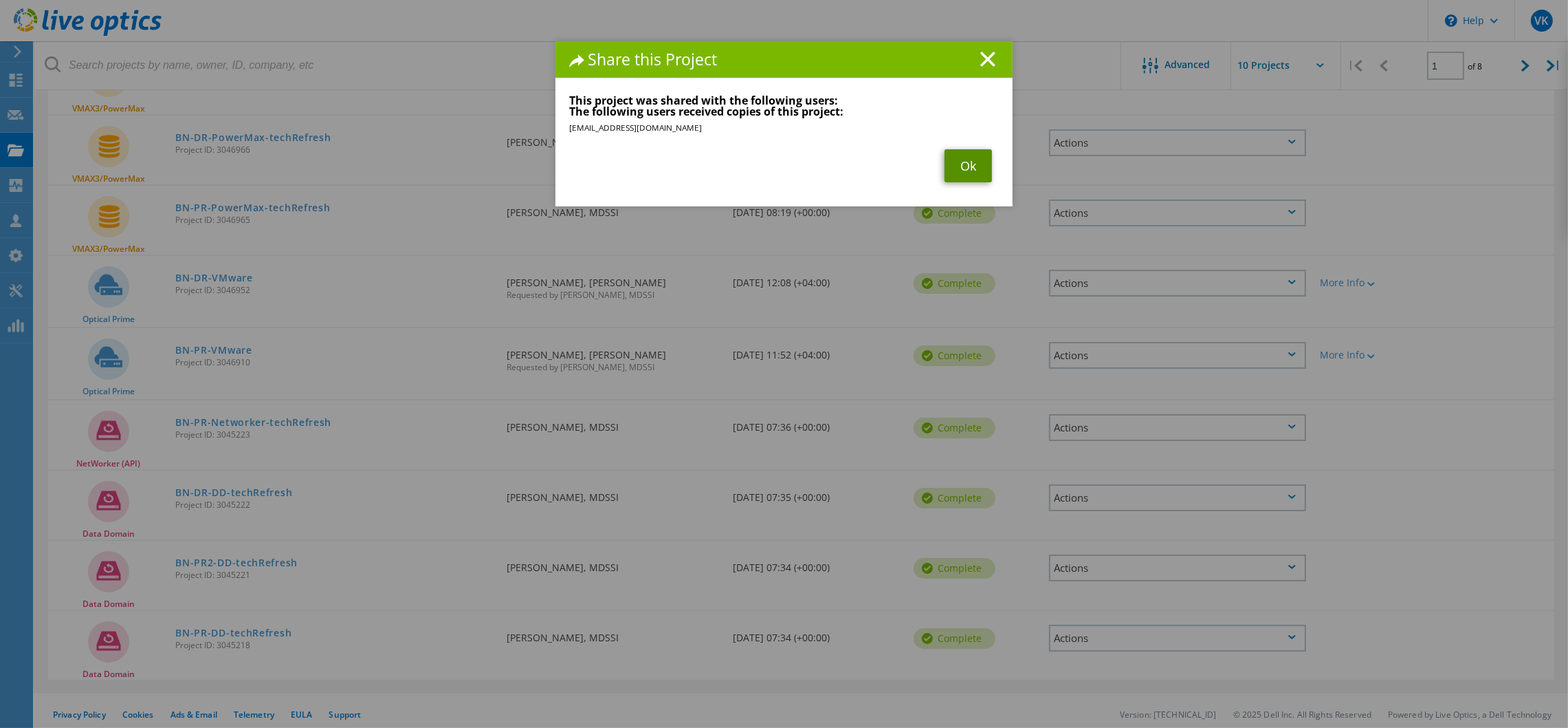
click at [964, 175] on link "Ok" at bounding box center [968, 165] width 48 height 33
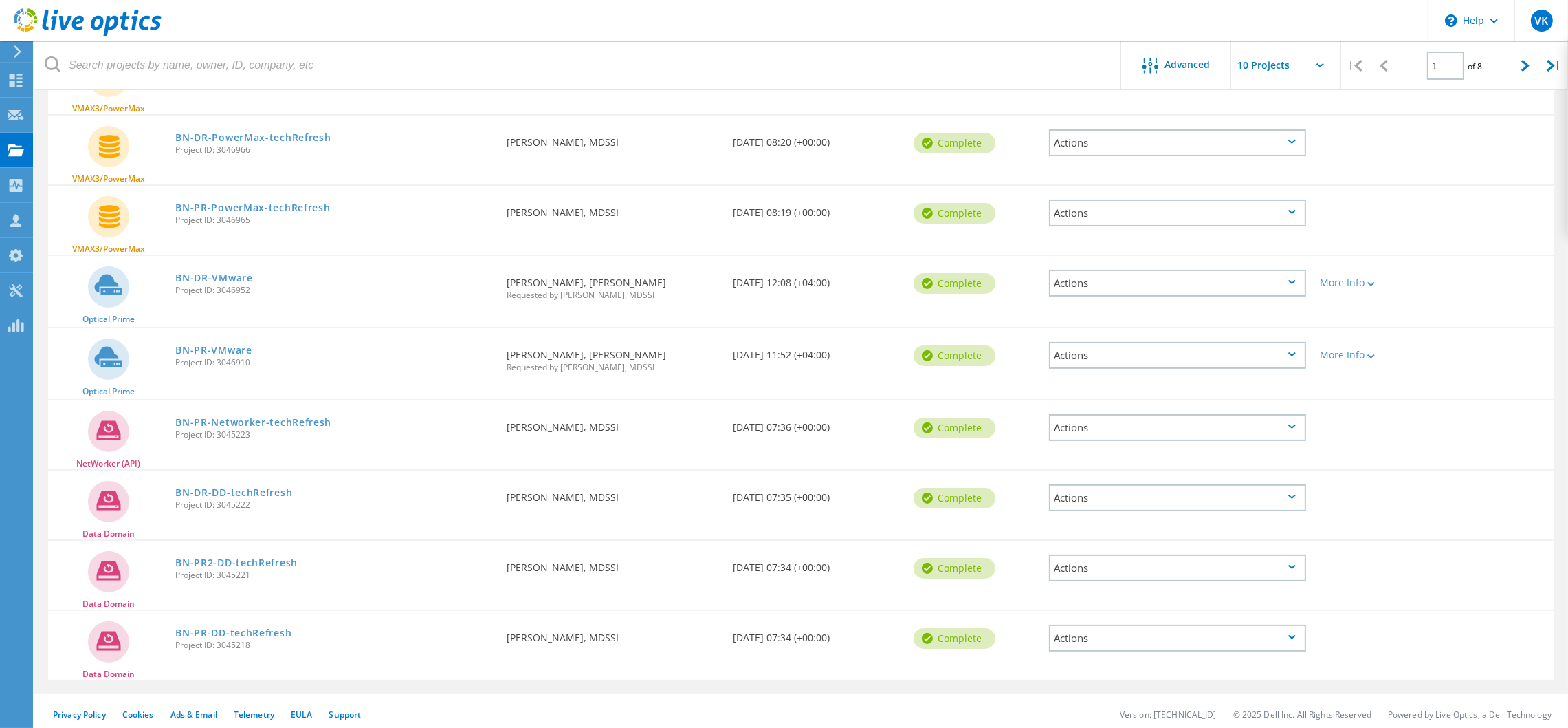
click at [1208, 567] on div "Actions" at bounding box center [1177, 567] width 257 height 27
click at [1078, 586] on div "Share" at bounding box center [1177, 589] width 254 height 21
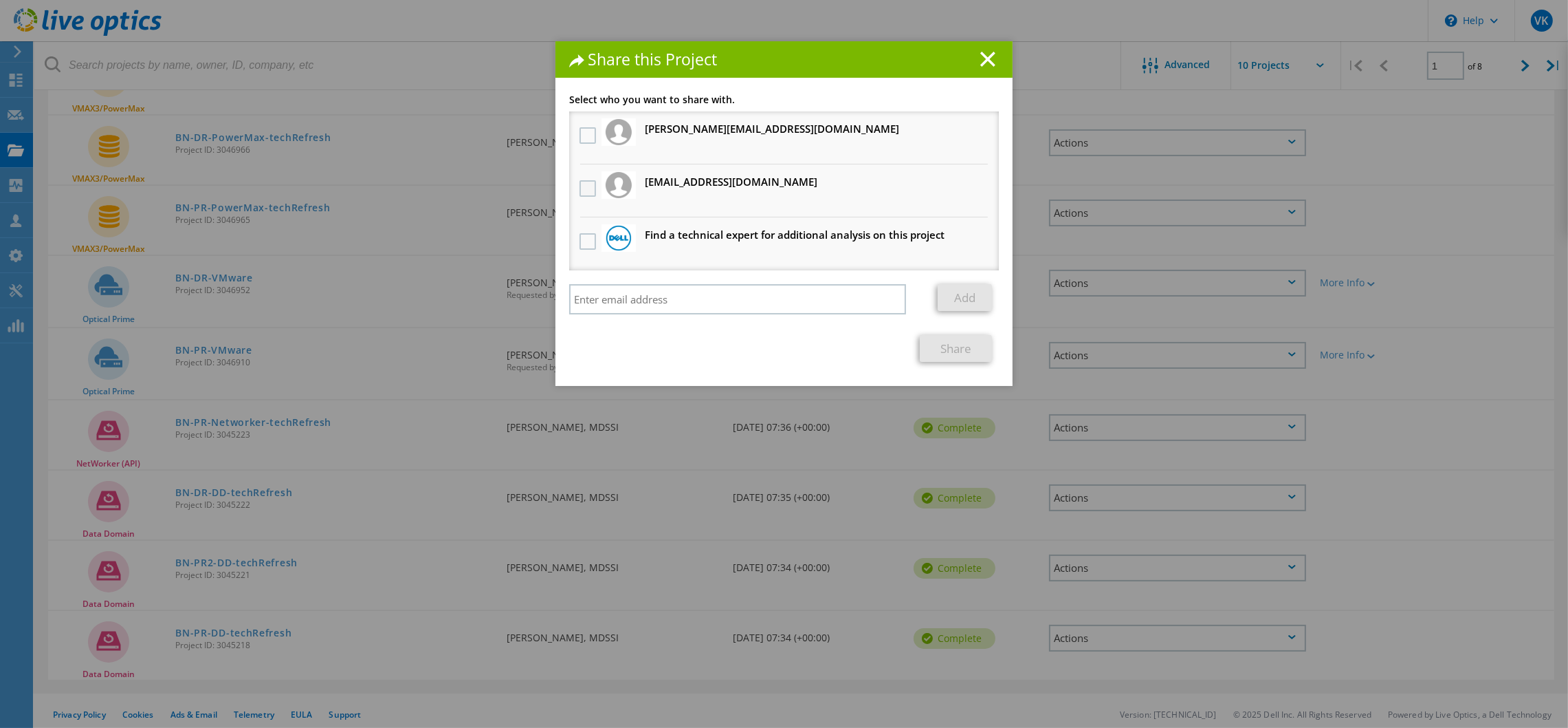
click at [580, 181] on label at bounding box center [589, 188] width 20 height 16
click at [0, 0] on input "checkbox" at bounding box center [0, 0] width 0 height 0
click at [956, 343] on link "Share" at bounding box center [956, 349] width 73 height 27
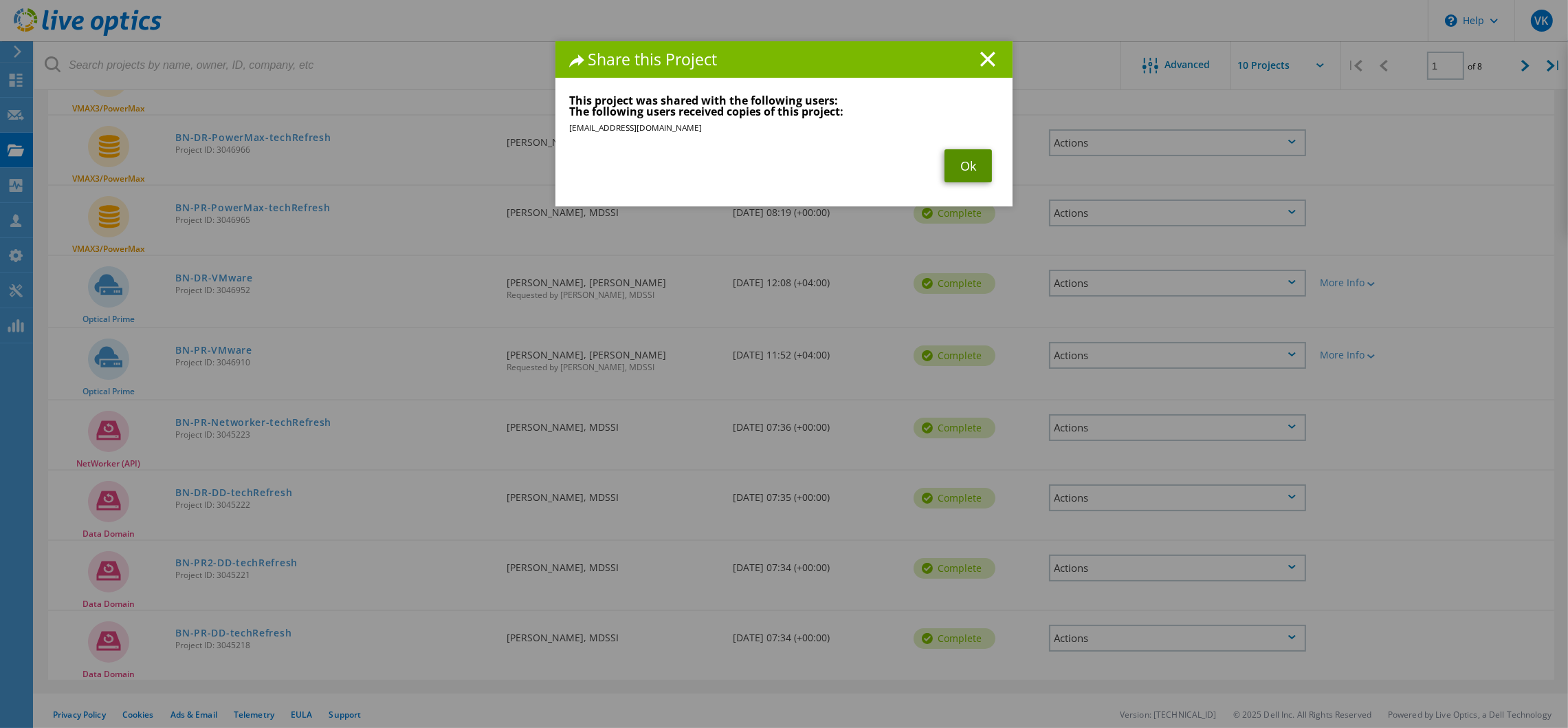
click at [948, 161] on link "Ok" at bounding box center [968, 165] width 48 height 33
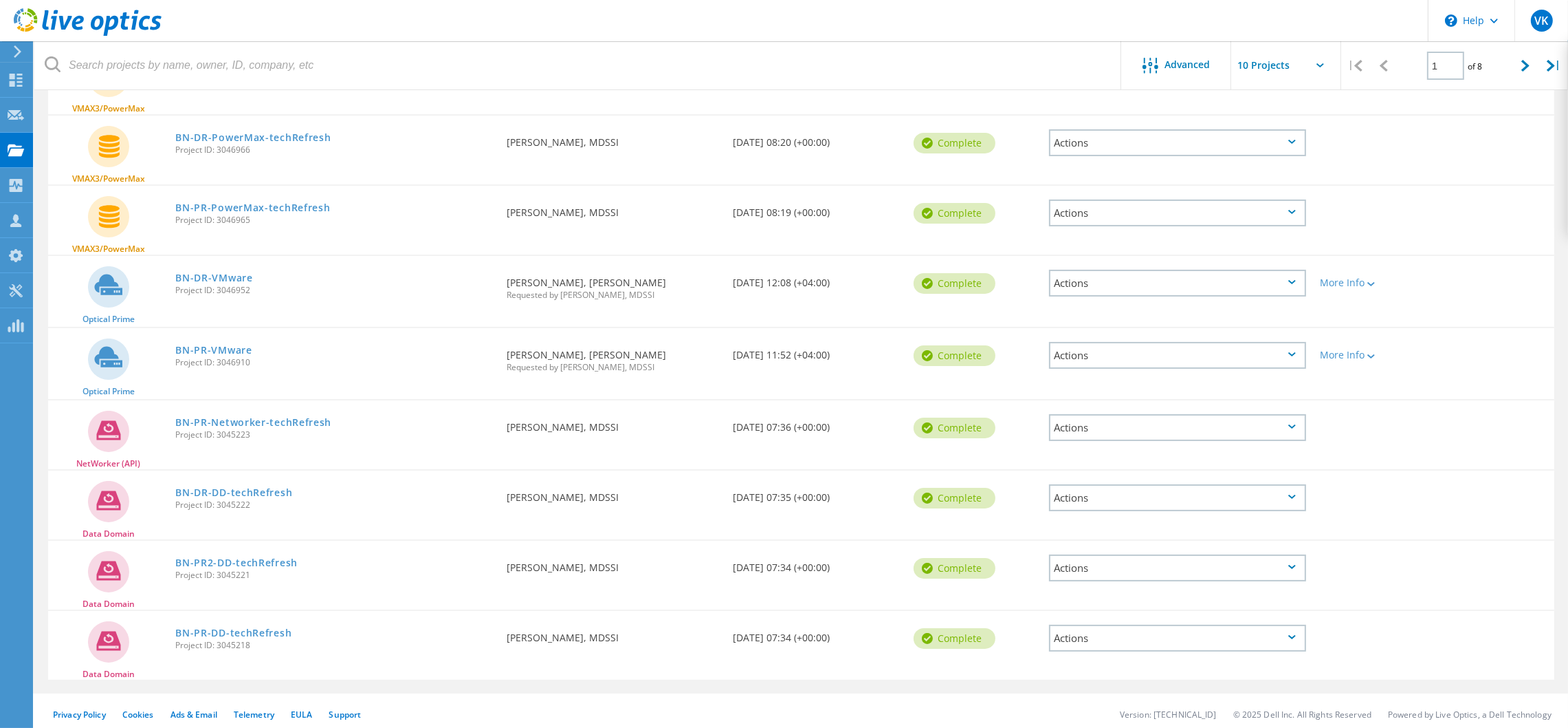
click at [1170, 627] on div "Actions" at bounding box center [1177, 638] width 257 height 27
click at [1102, 650] on div "Share" at bounding box center [1177, 659] width 254 height 21
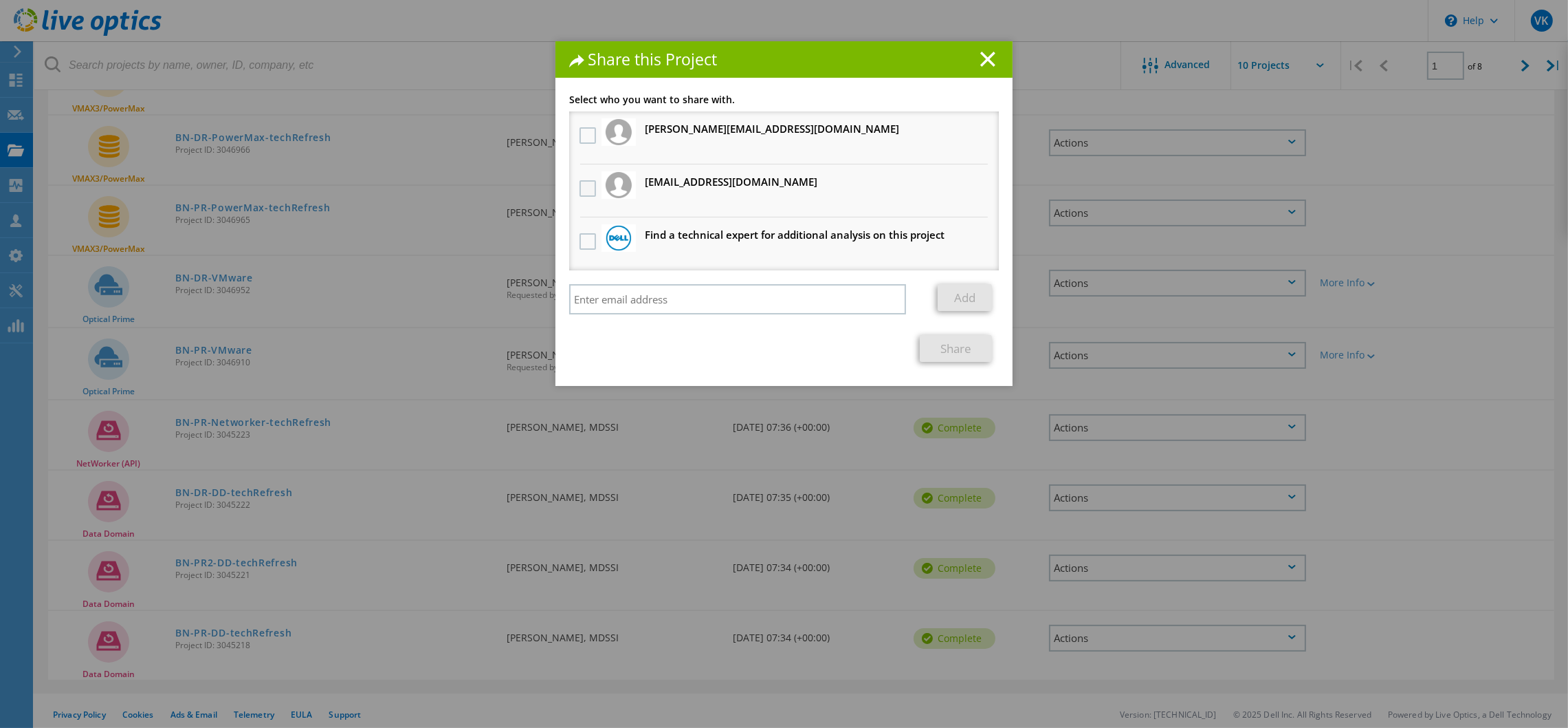
click at [583, 187] on label at bounding box center [589, 188] width 20 height 16
click at [0, 0] on input "checkbox" at bounding box center [0, 0] width 0 height 0
click at [939, 349] on link "Share" at bounding box center [956, 349] width 73 height 27
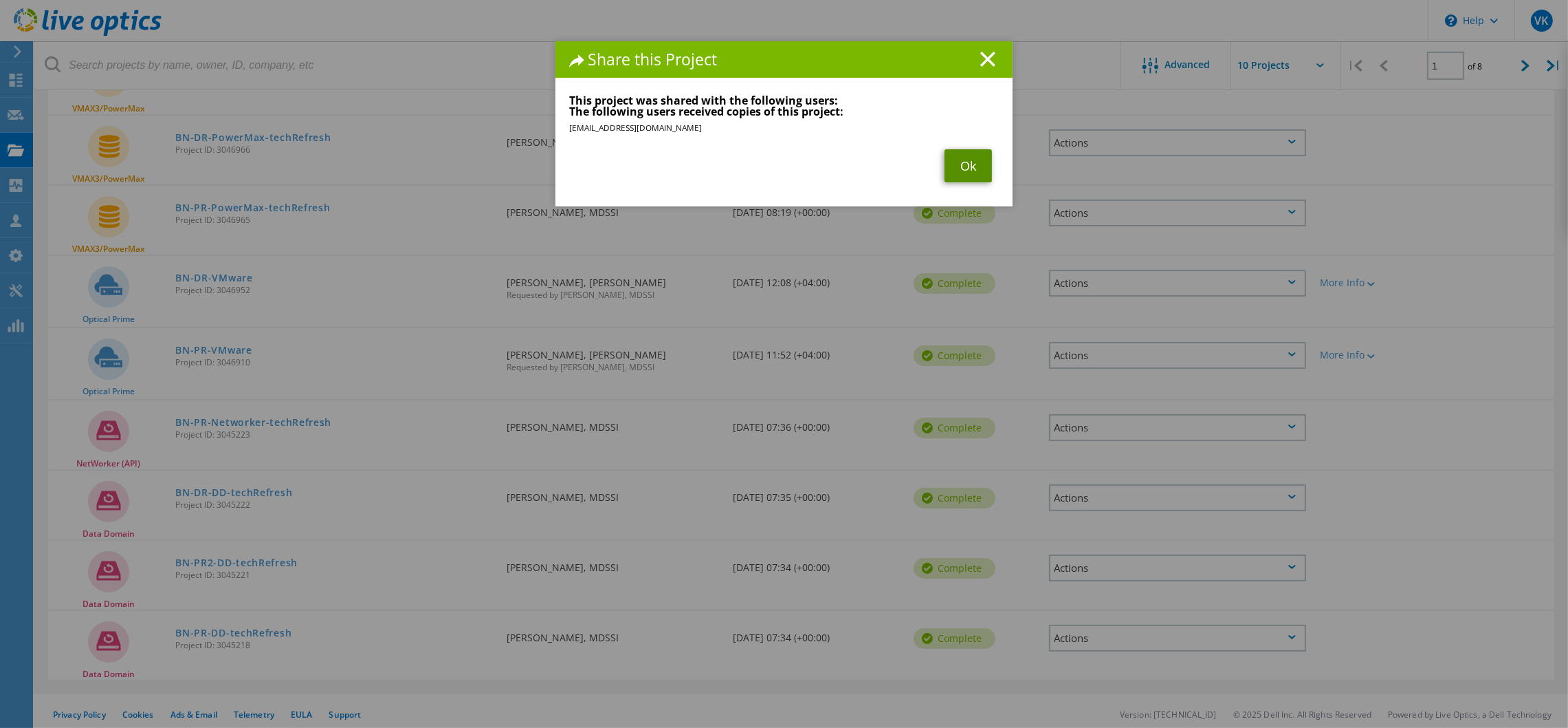
click at [959, 150] on link "Ok" at bounding box center [968, 165] width 48 height 33
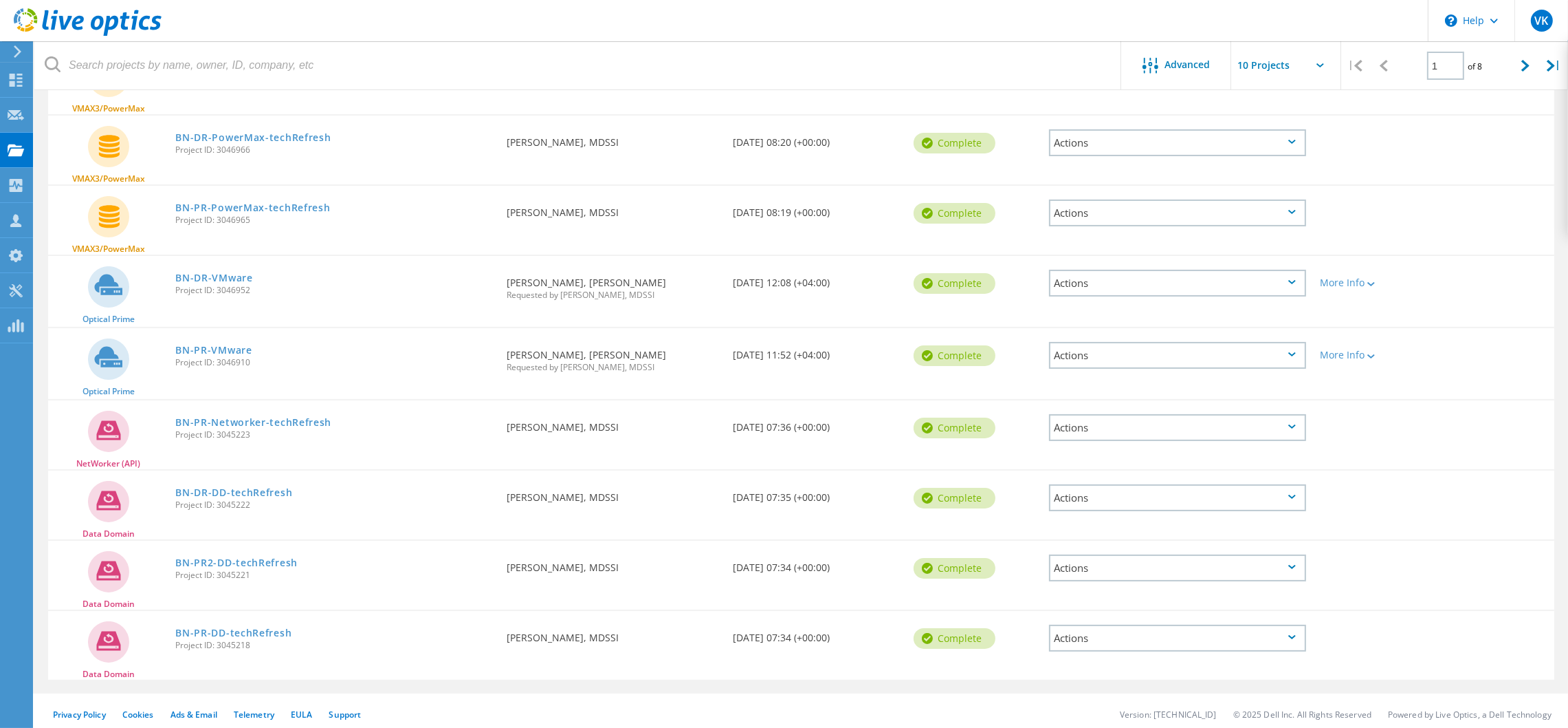
scroll to position [0, 0]
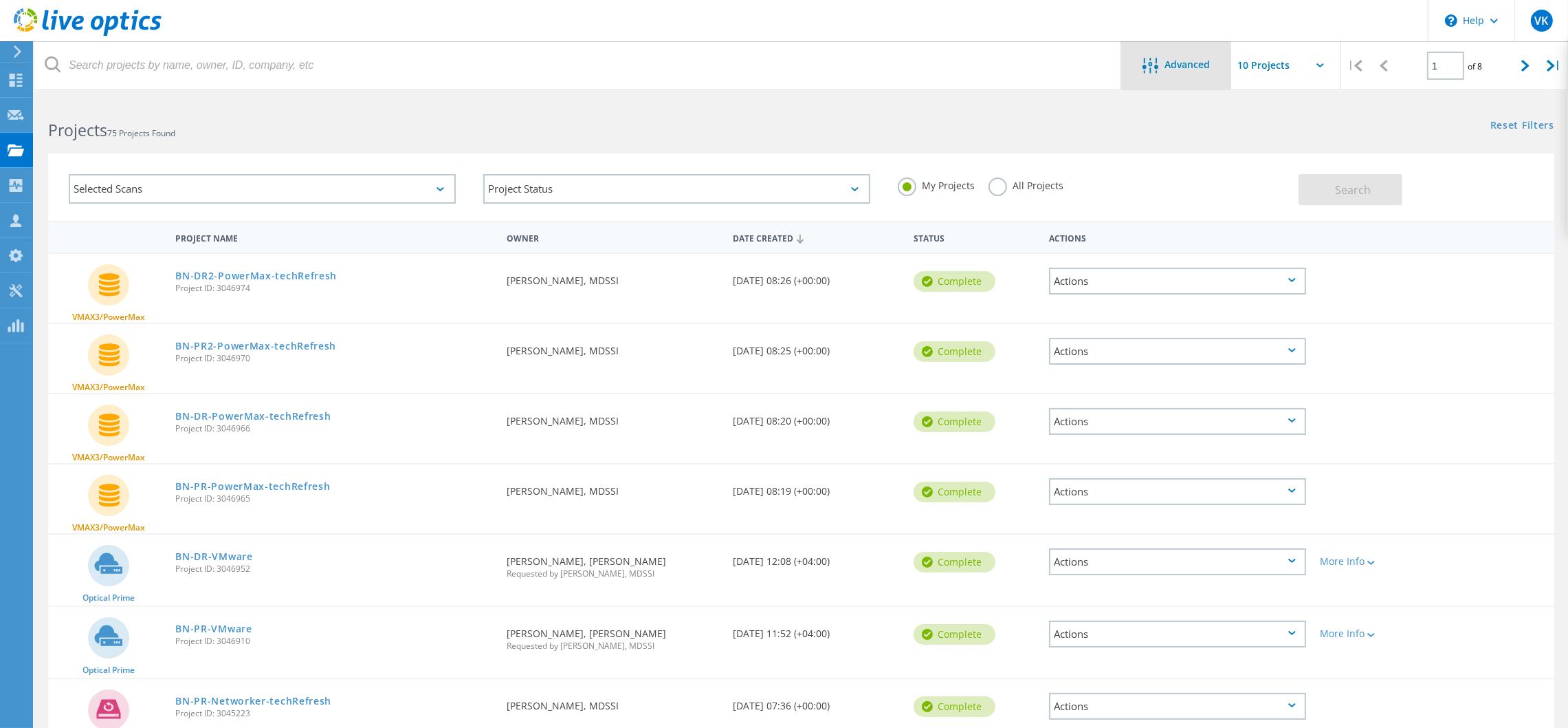
click at [1194, 68] on span "Advanced" at bounding box center [1188, 65] width 46 height 10
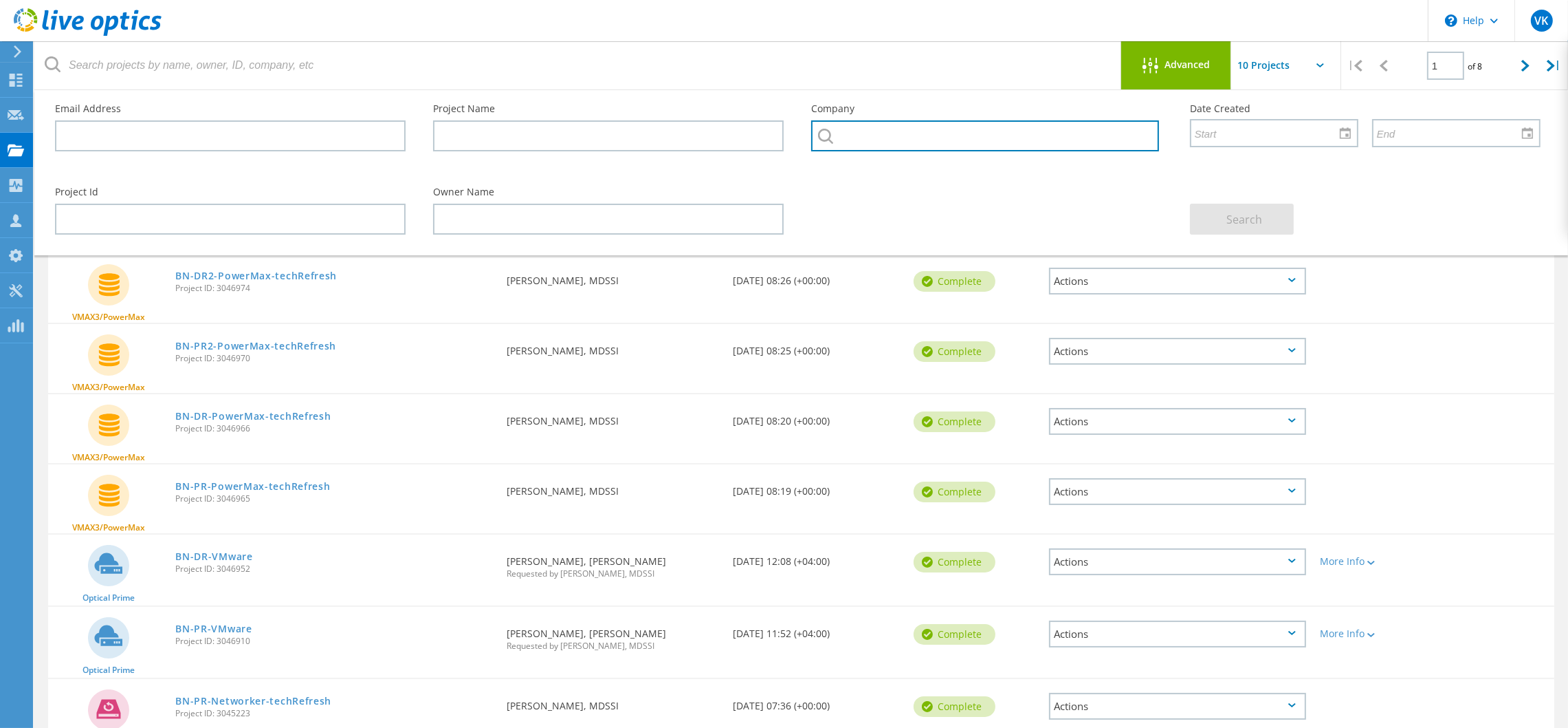
click at [906, 148] on input "text" at bounding box center [985, 136] width 348 height 31
type input "bank nizwa"
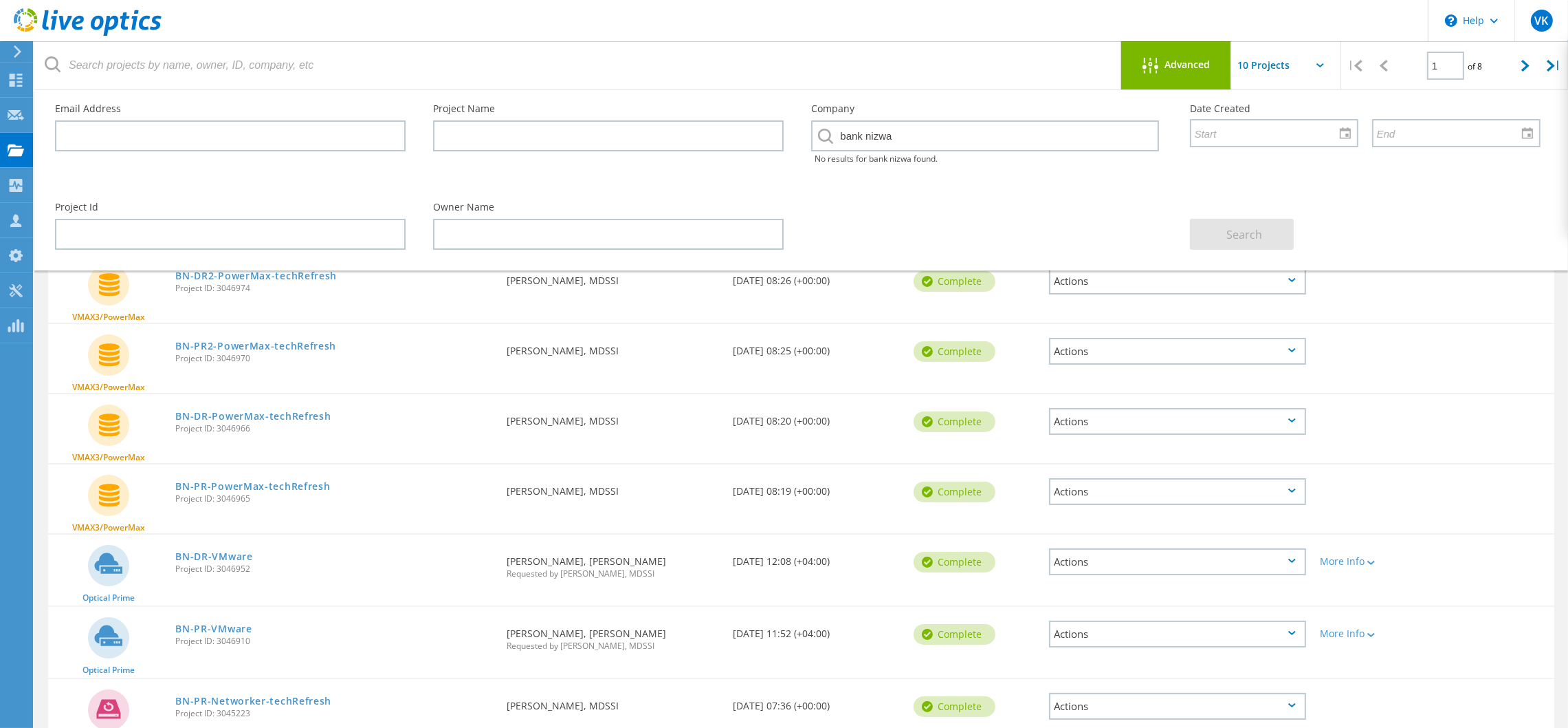
click at [1473, 324] on div "VMAX3/PowerMax BN-PR2-PowerMax-techRefresh Project ID: 3046970 Requested By Ven…" at bounding box center [800, 358] width 1506 height 69
click at [1181, 70] on div "Advanced" at bounding box center [1176, 66] width 110 height 17
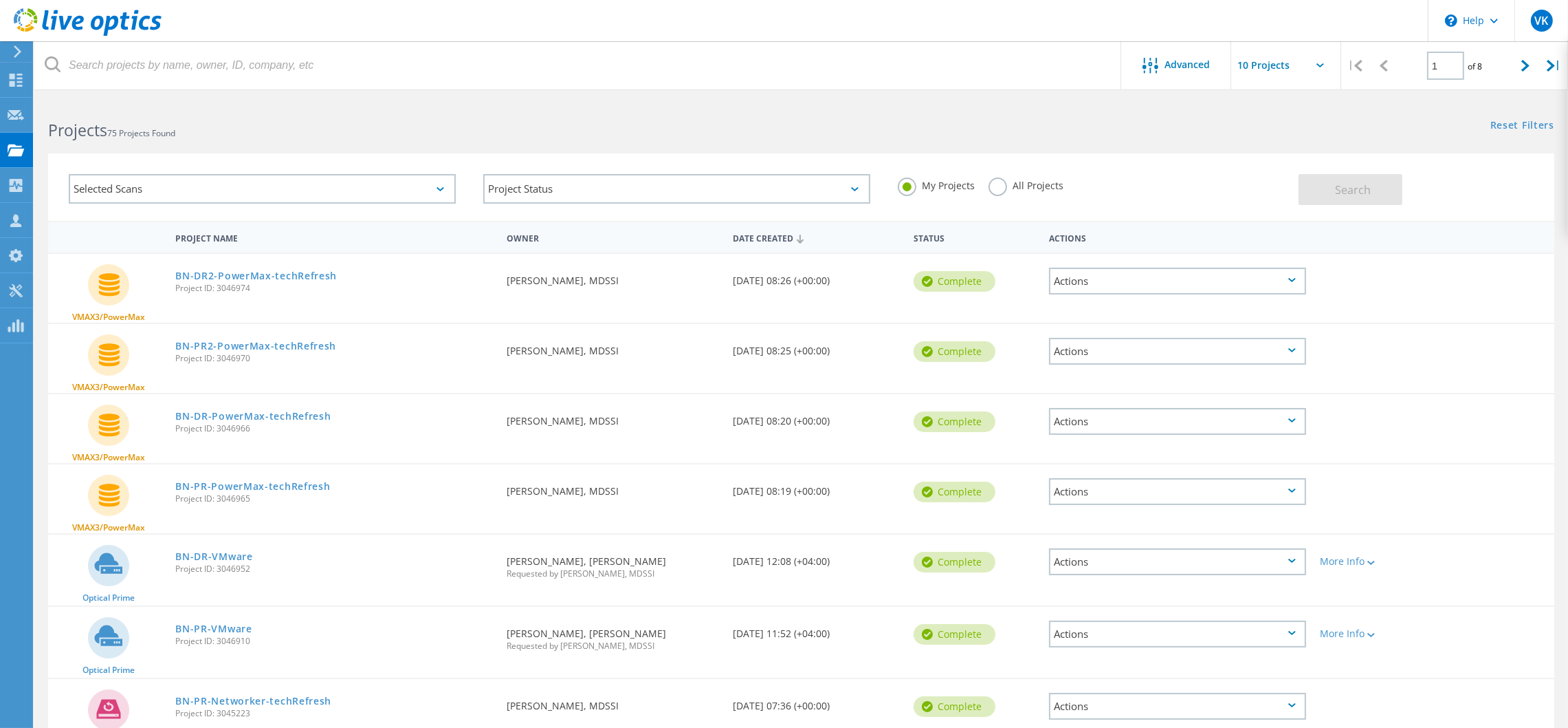
click at [1323, 64] on icon at bounding box center [1321, 65] width 8 height 4
click at [1292, 68] on input "text" at bounding box center [1300, 65] width 138 height 48
click at [1284, 129] on div "Show 20 Projects" at bounding box center [1300, 124] width 137 height 23
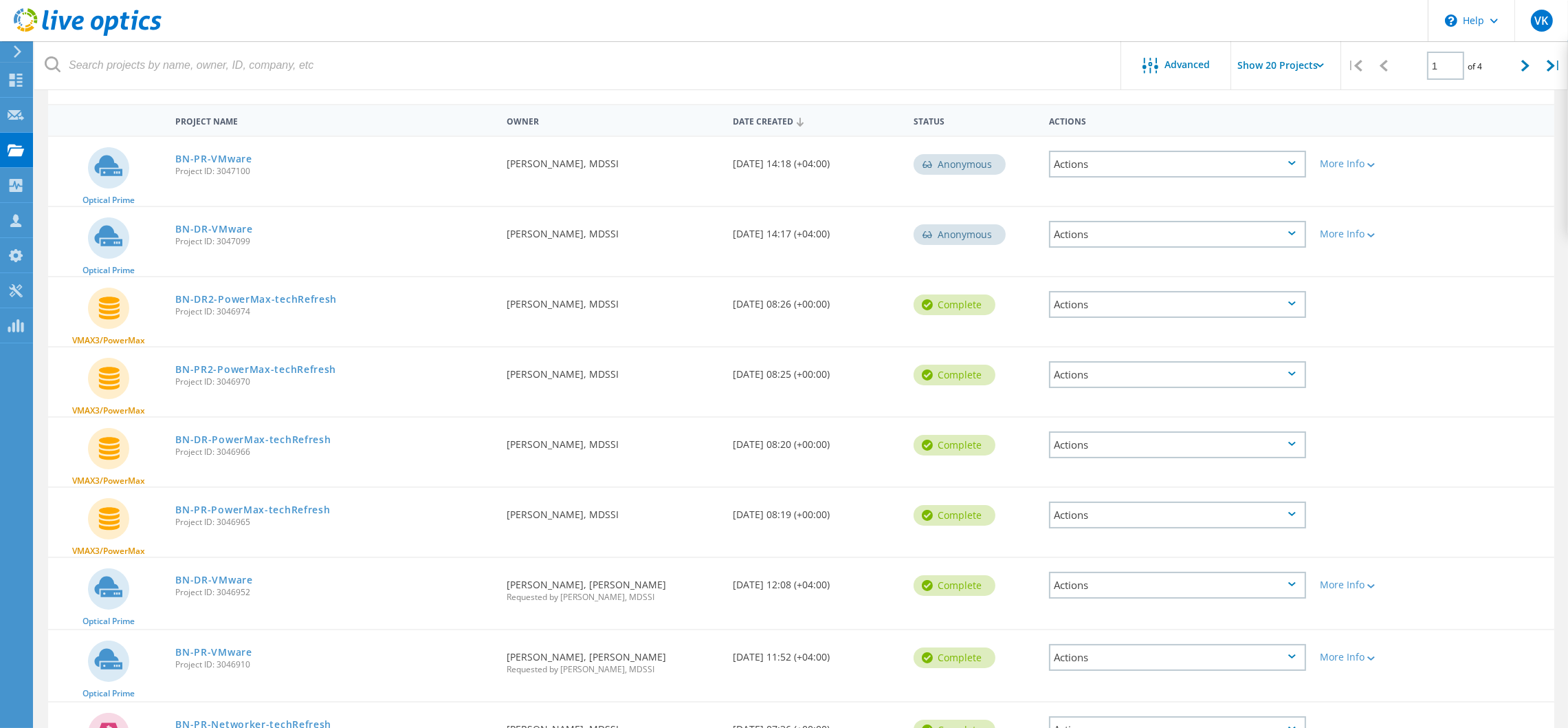
scroll to position [103, 0]
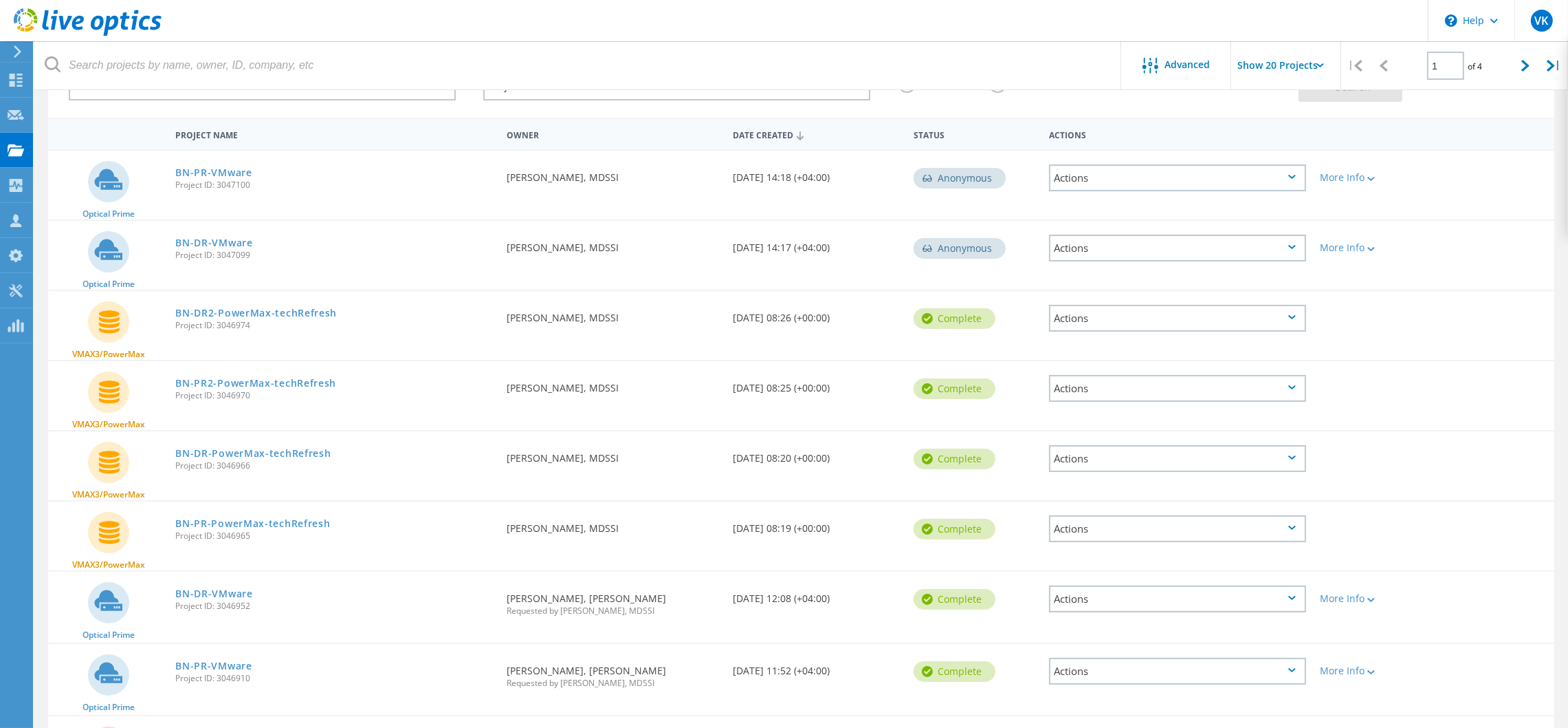
click at [1304, 70] on input "Show 20 Projects" at bounding box center [1300, 65] width 138 height 48
click at [1283, 104] on div "Show 10 Projects" at bounding box center [1300, 101] width 137 height 23
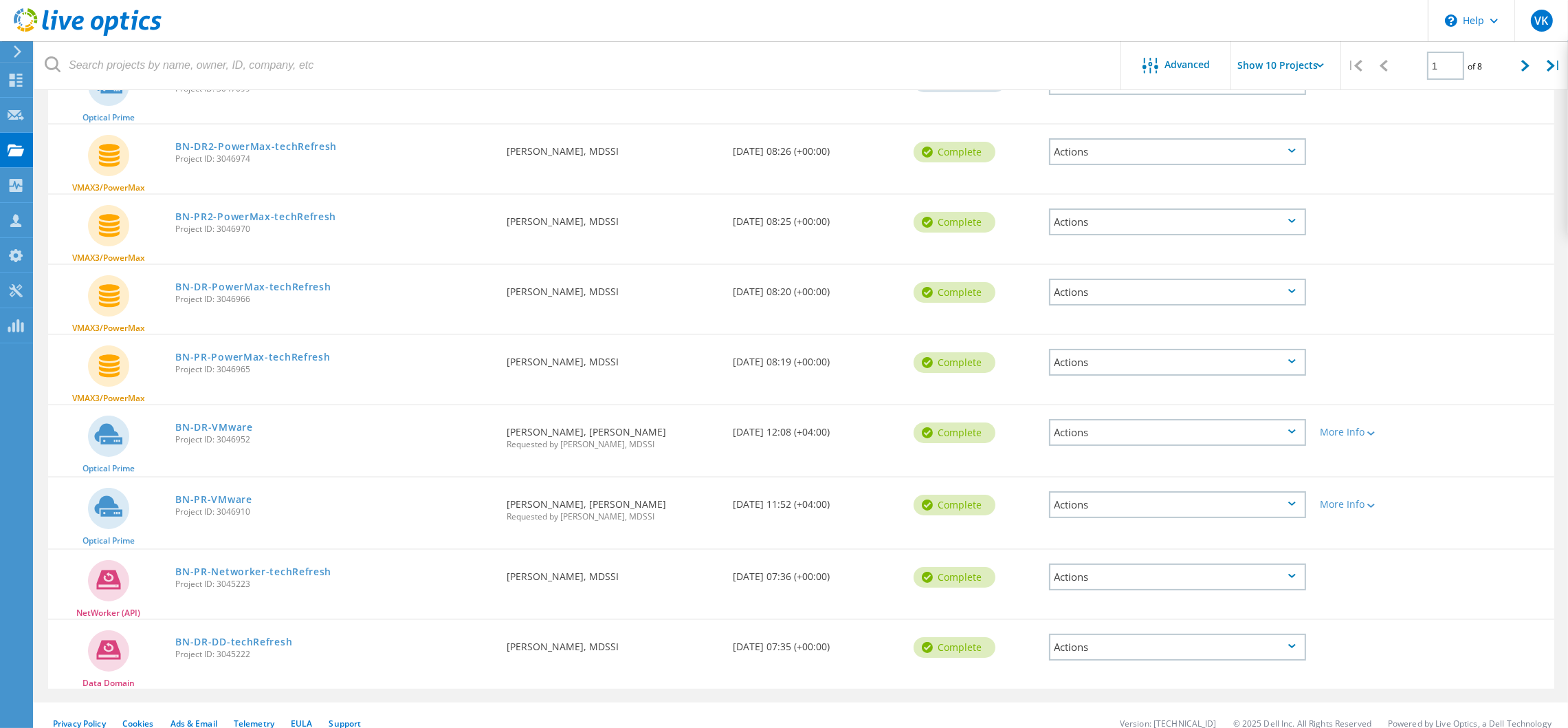
scroll to position [279, 0]
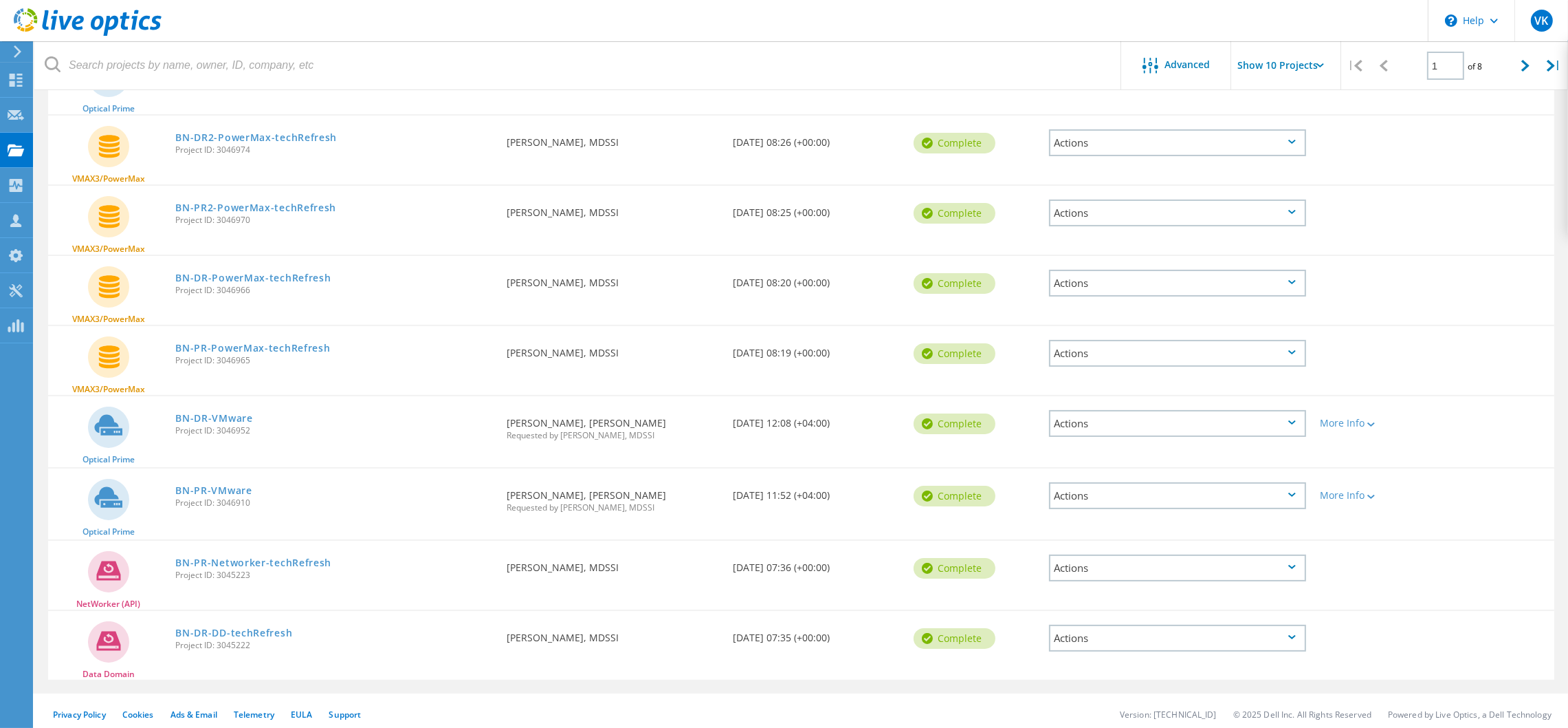
click at [1318, 63] on icon at bounding box center [1321, 65] width 8 height 4
click at [1323, 68] on input "Show 10 Projects" at bounding box center [1300, 65] width 138 height 48
click at [1292, 114] on div "Show 20 Projects" at bounding box center [1300, 125] width 137 height 23
type input "Show 20 Projects"
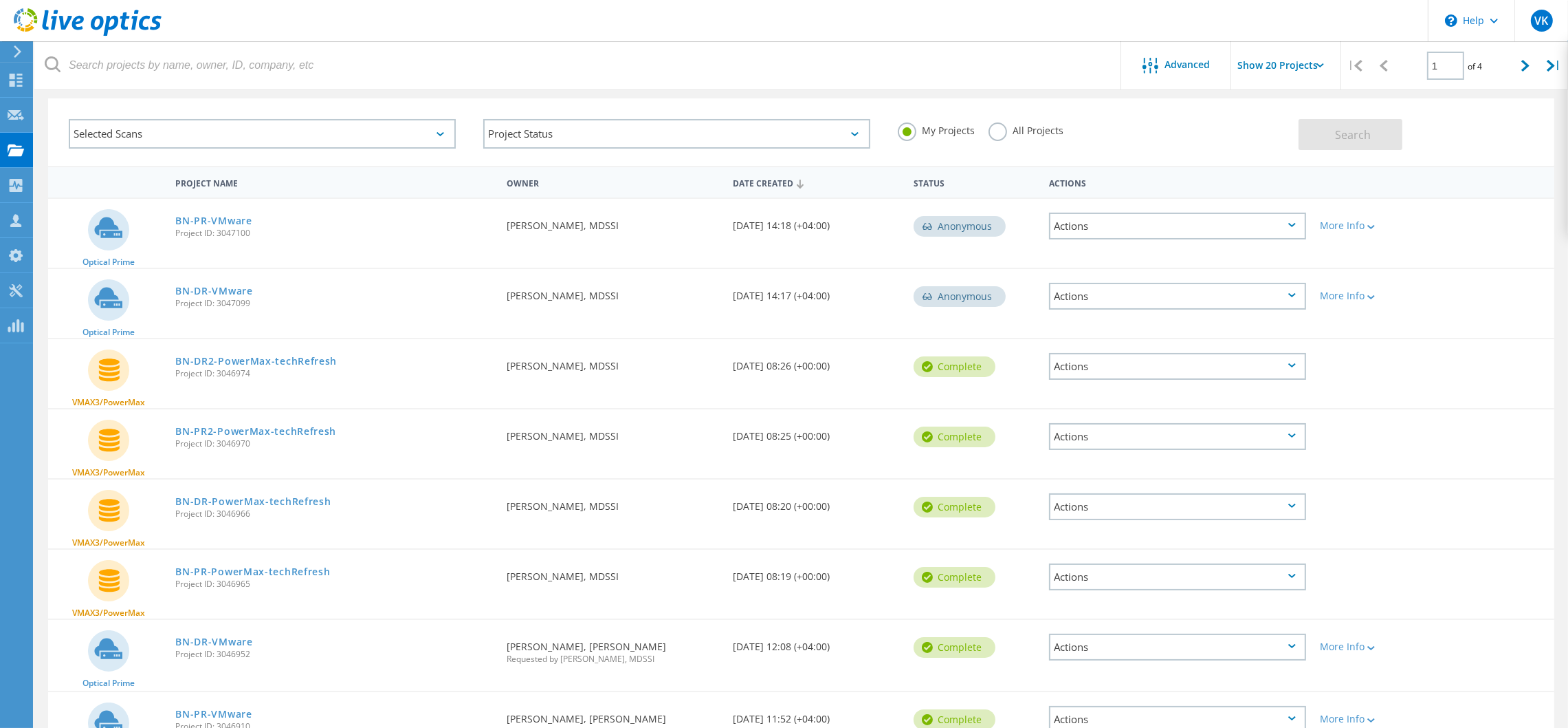
scroll to position [0, 0]
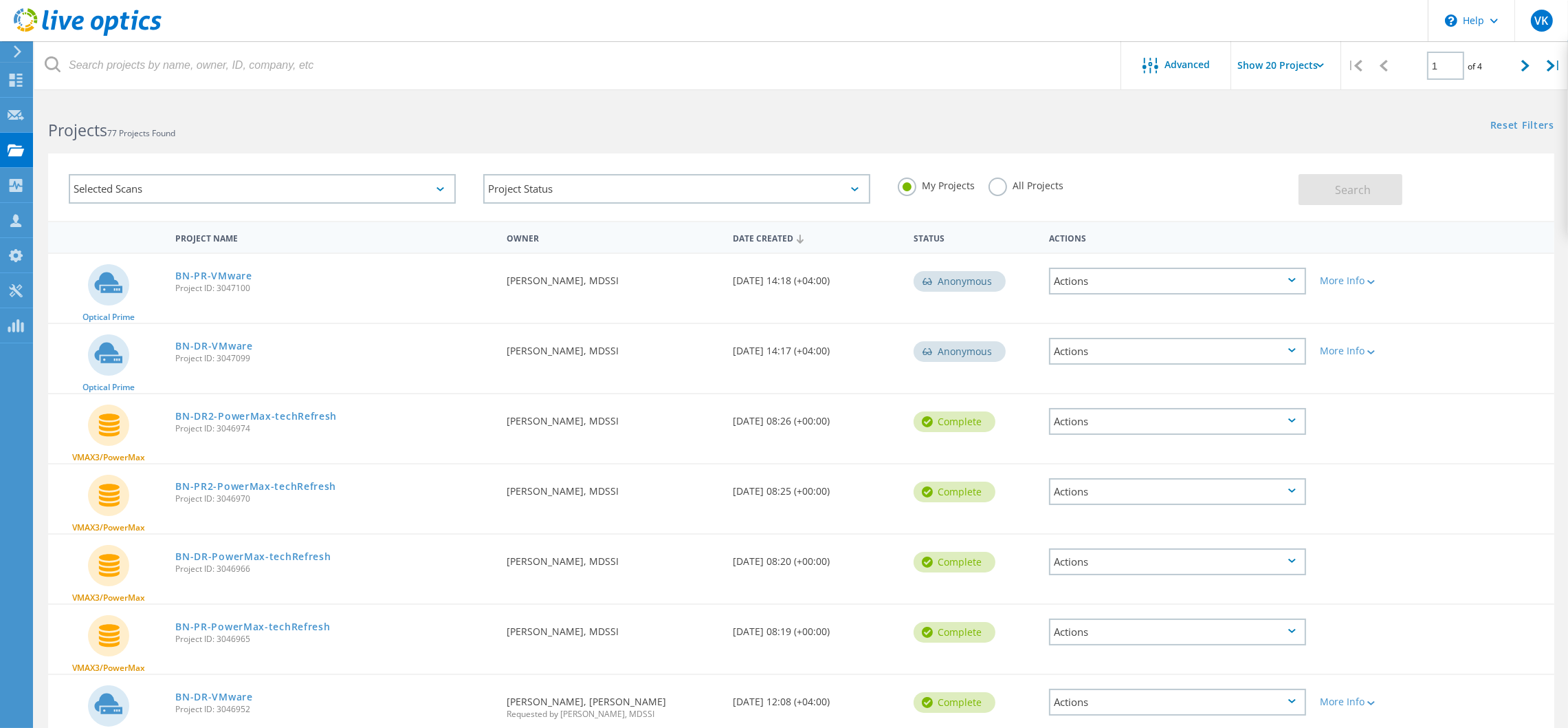
click at [770, 235] on div "Date Created" at bounding box center [816, 237] width 180 height 26
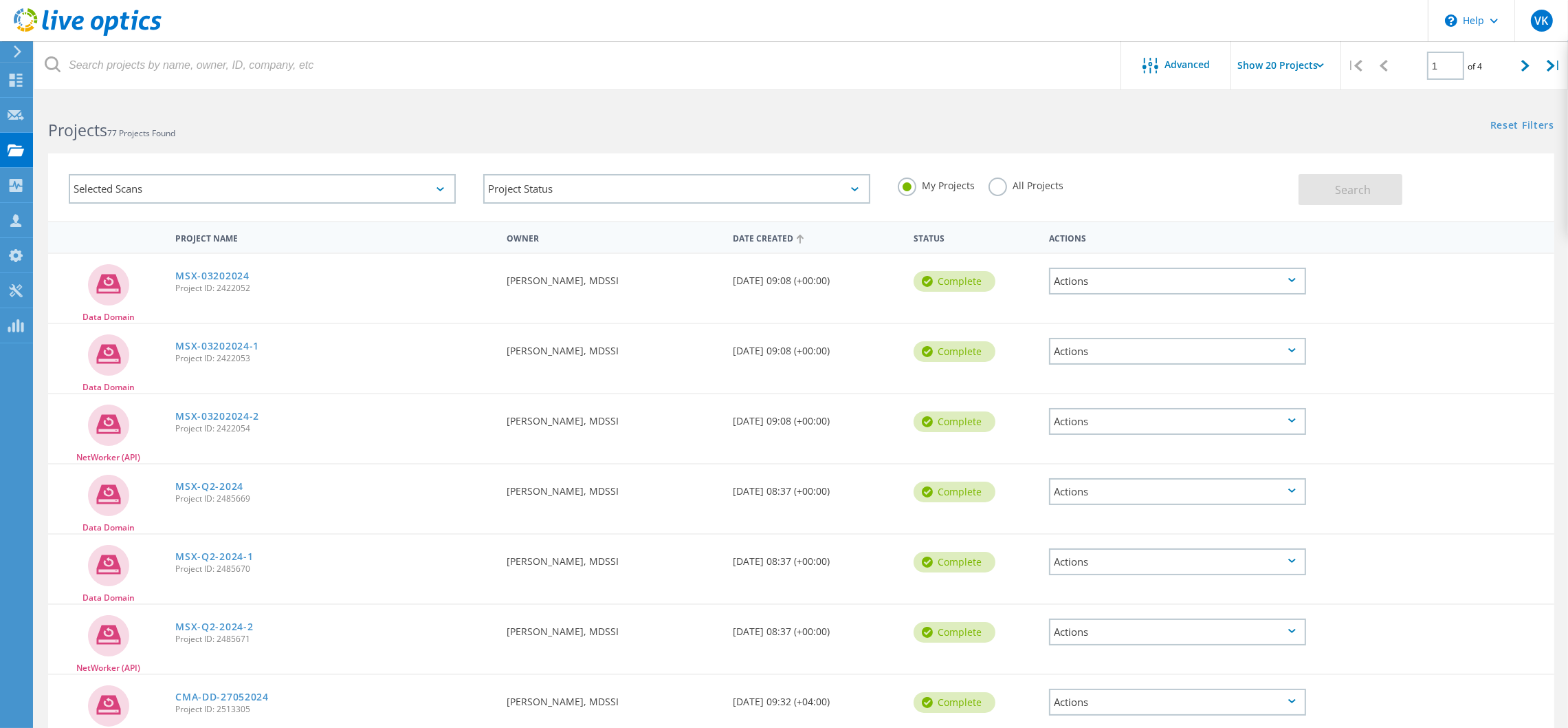
click at [773, 227] on div "Date Created" at bounding box center [816, 237] width 180 height 26
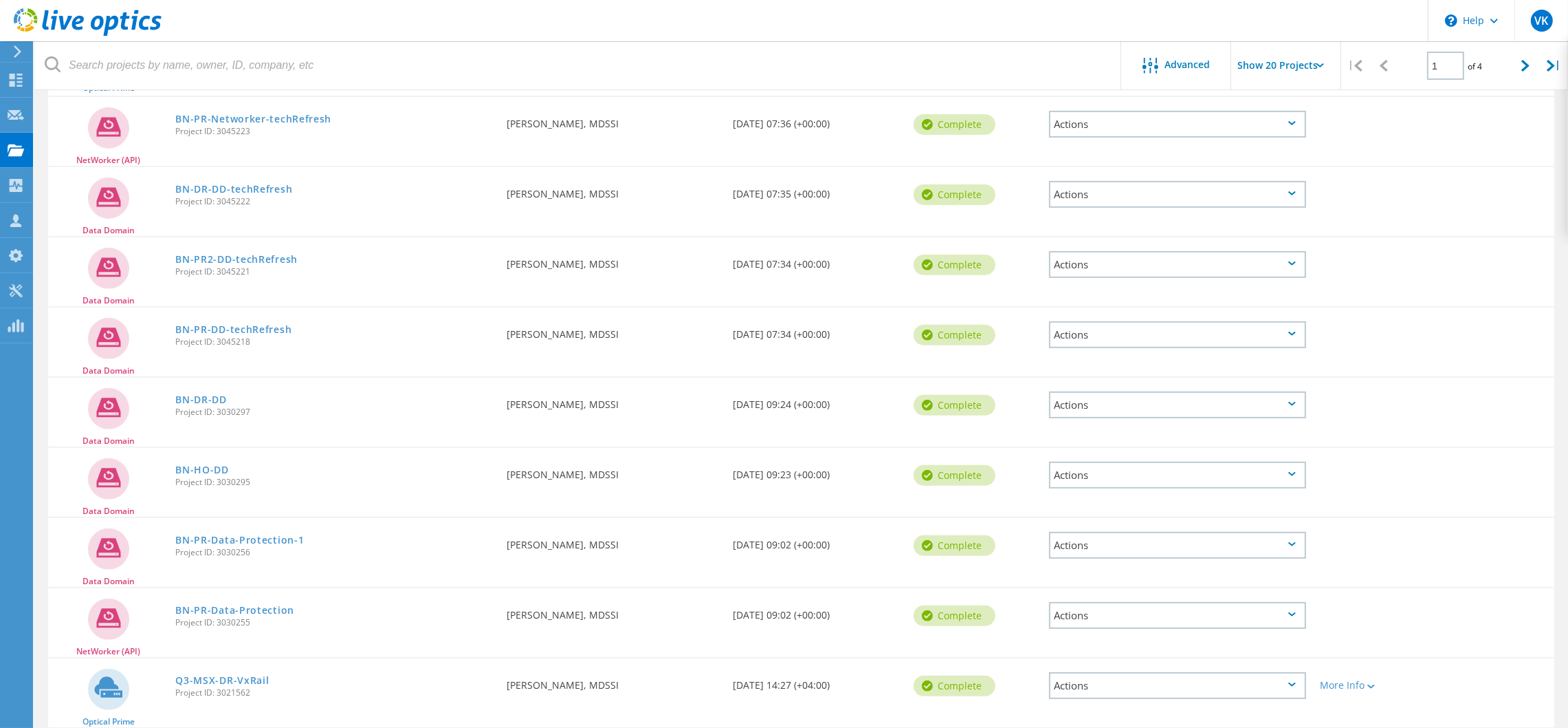
scroll to position [825, 0]
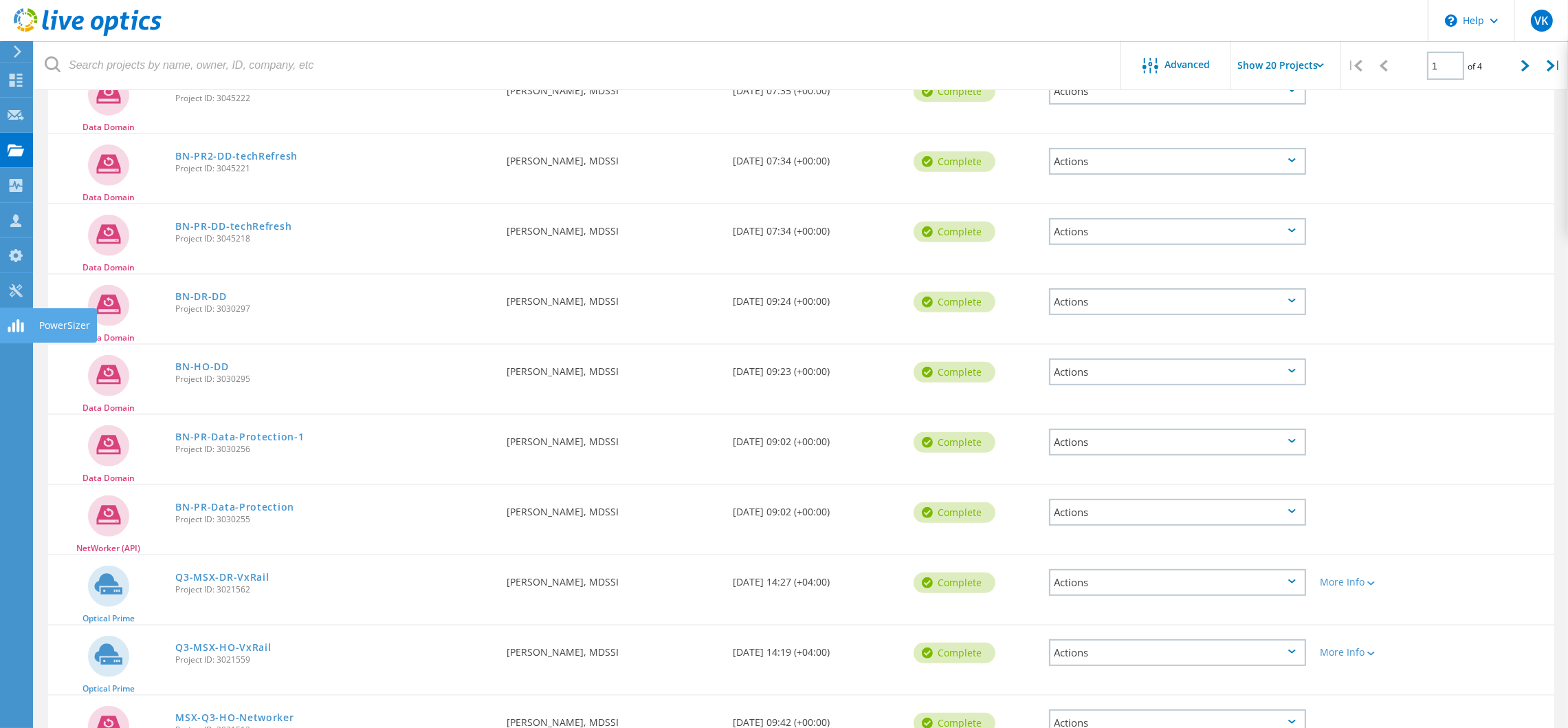
click at [13, 326] on use at bounding box center [15, 326] width 16 height 13
